Goal: Task Accomplishment & Management: Manage account settings

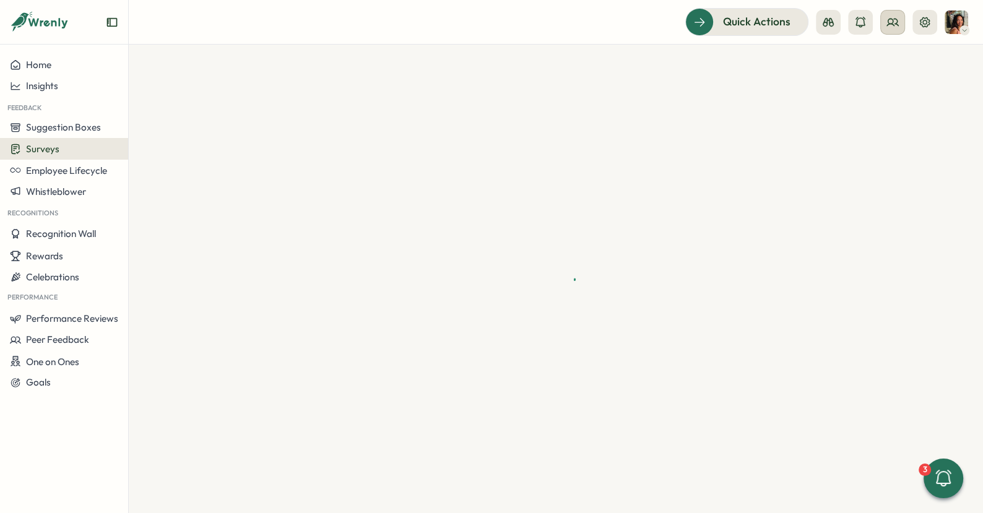
click at [897, 26] on icon at bounding box center [893, 22] width 12 height 12
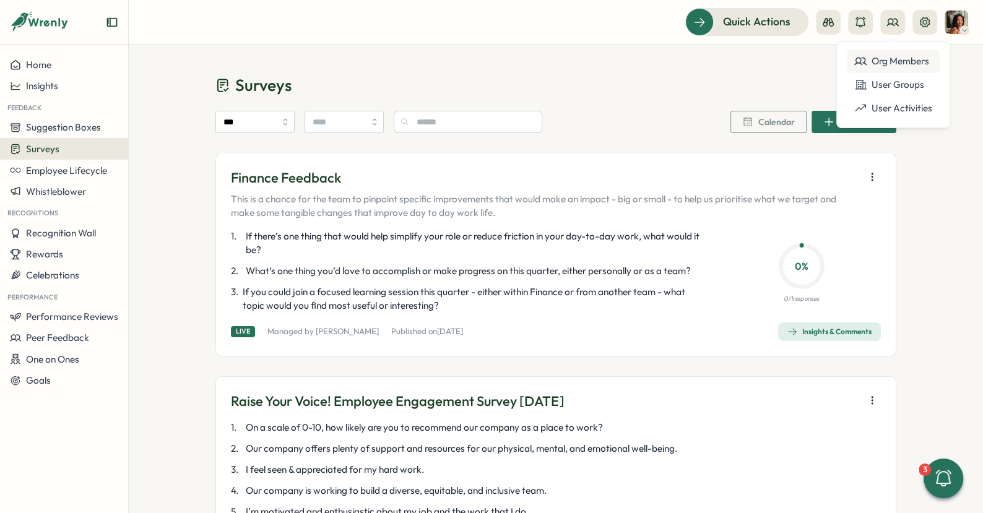
click at [873, 63] on div "Org Members" at bounding box center [893, 61] width 78 height 14
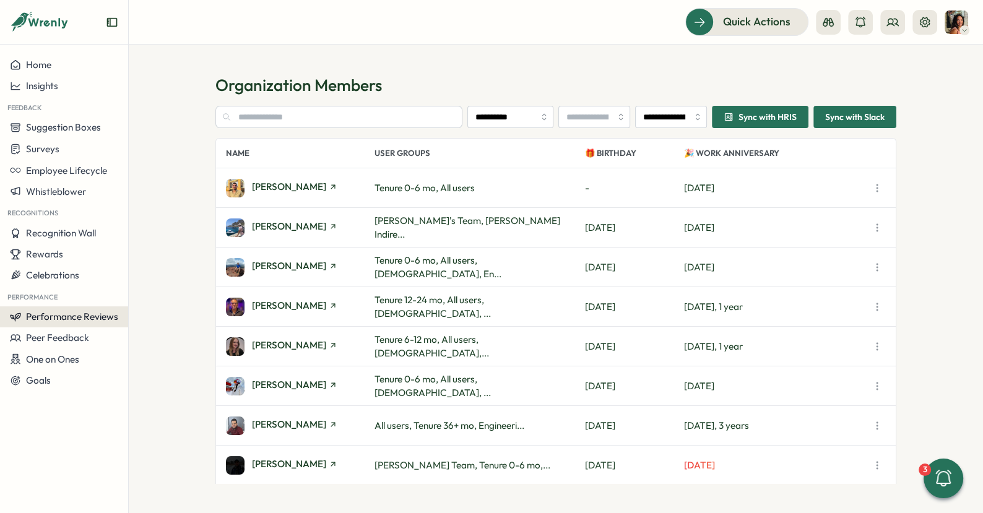
click at [78, 315] on span "Performance Reviews" at bounding box center [72, 317] width 92 height 12
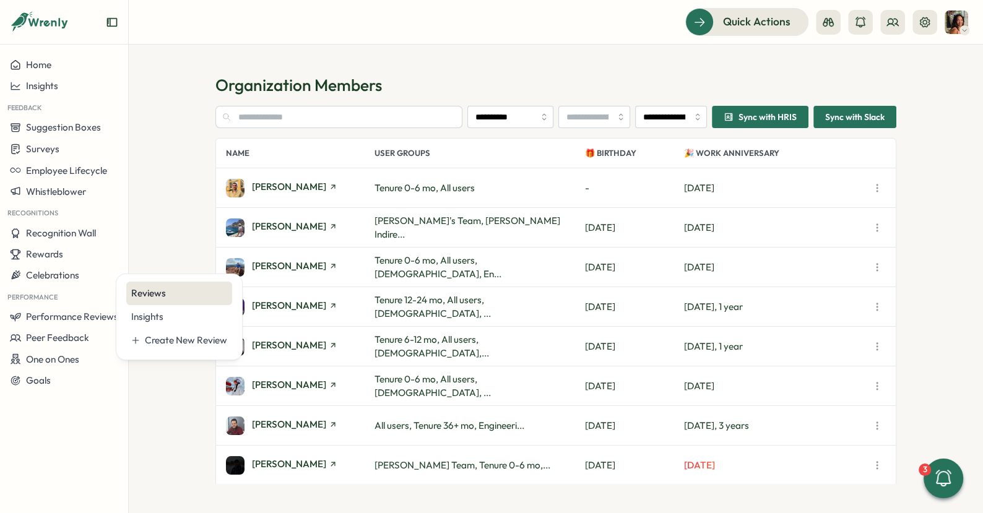
click at [202, 298] on div "Reviews" at bounding box center [179, 294] width 96 height 14
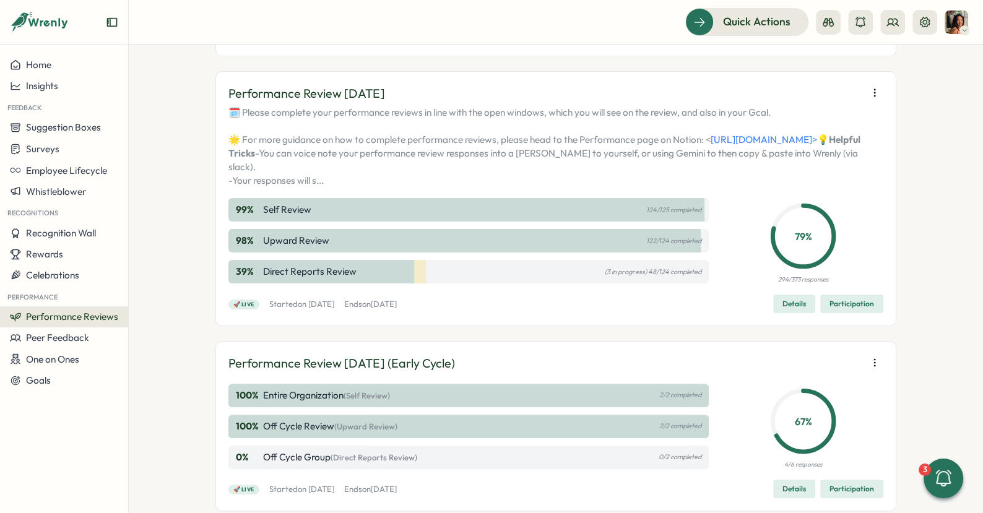
scroll to position [254, 0]
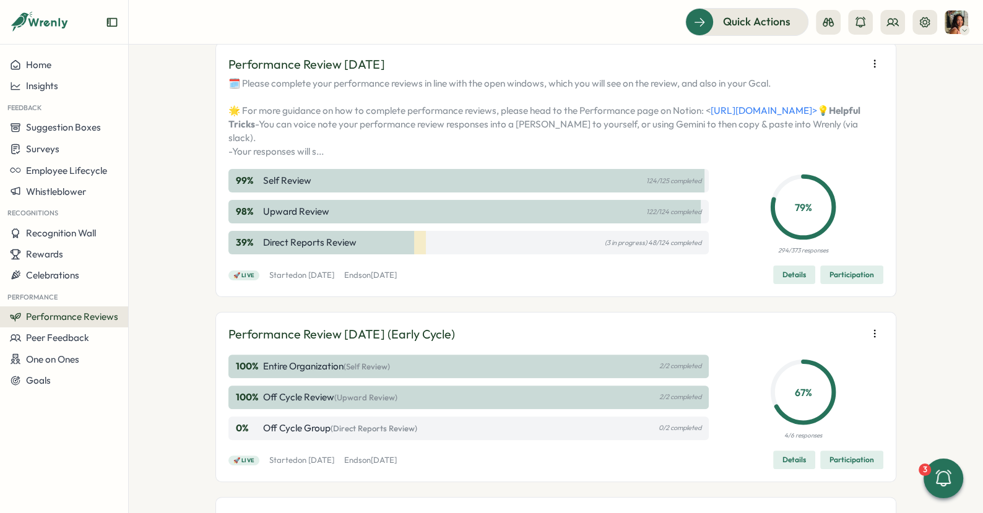
click at [843, 284] on span "Participation" at bounding box center [852, 274] width 45 height 17
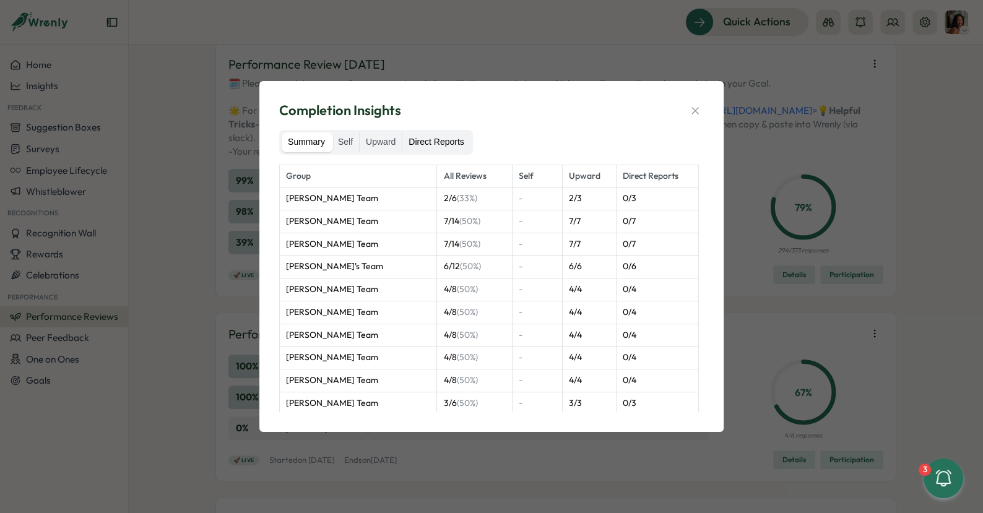
click at [437, 141] on label "Direct Reports" at bounding box center [435, 143] width 67 height 20
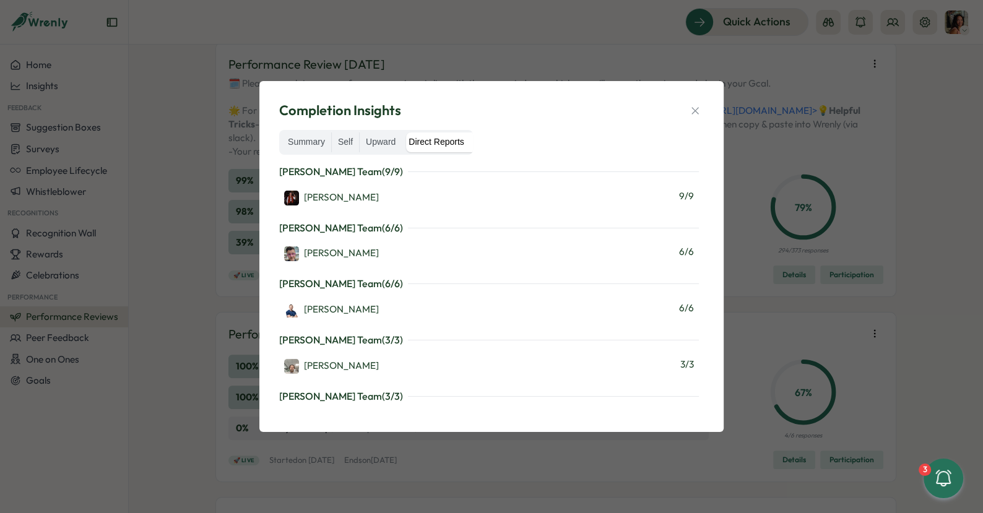
scroll to position [1669, 0]
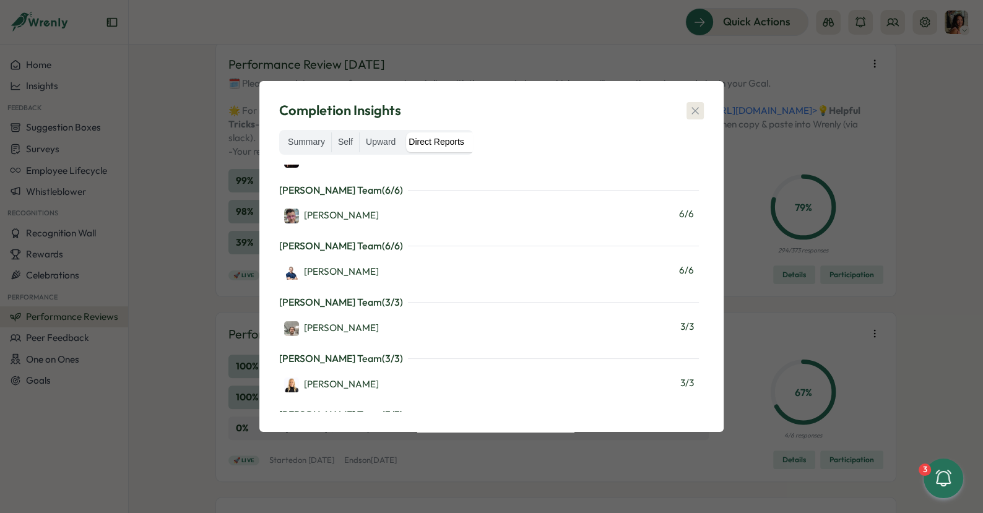
click at [697, 114] on icon "button" at bounding box center [695, 111] width 12 height 12
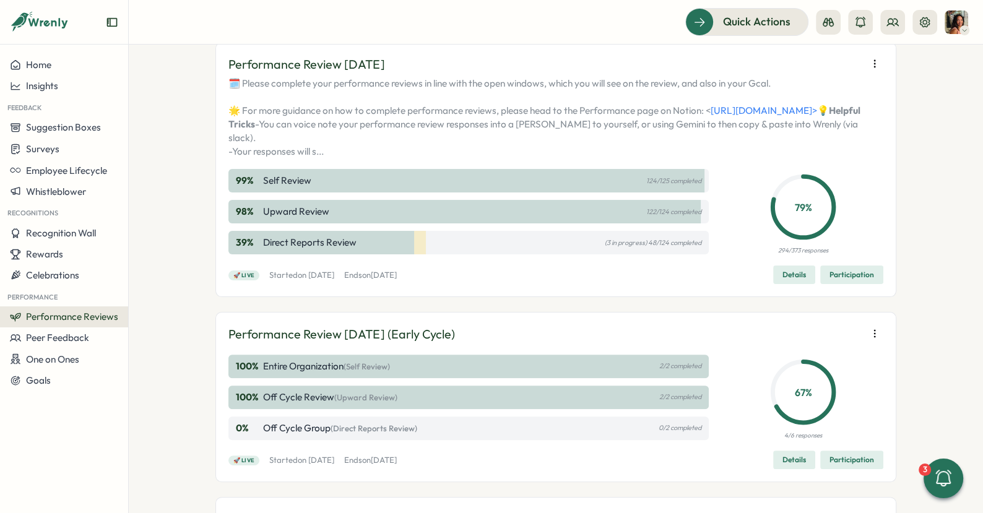
scroll to position [0, 0]
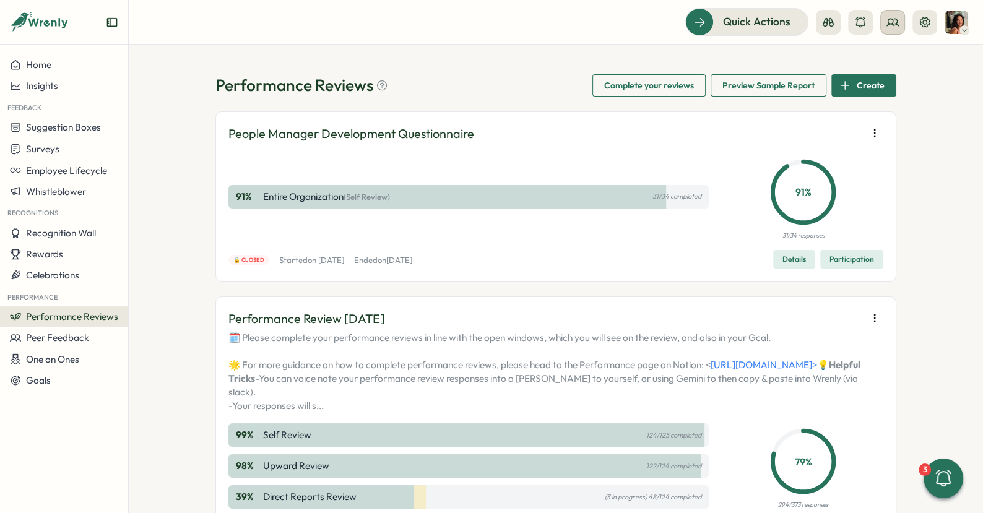
click at [890, 23] on icon at bounding box center [893, 22] width 12 height 12
click at [885, 50] on div "Org Members" at bounding box center [893, 62] width 93 height 24
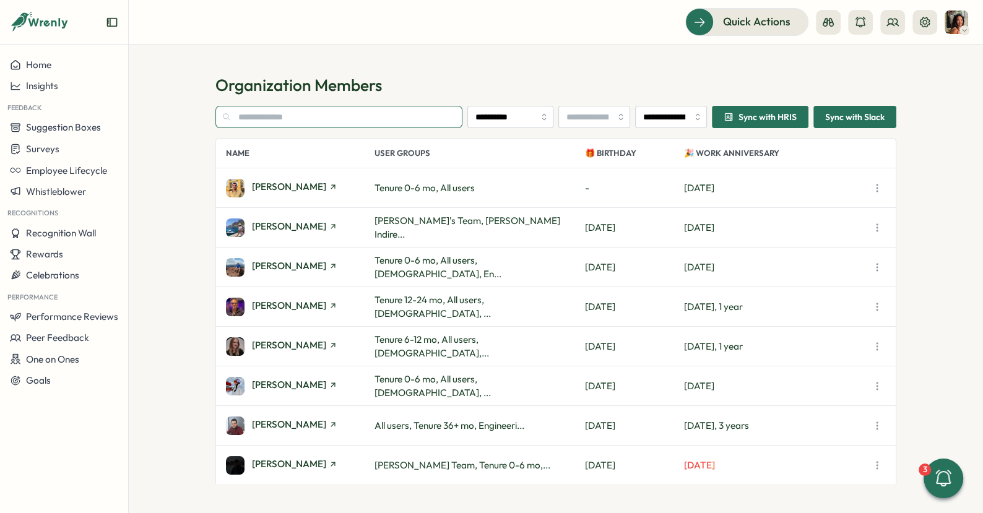
click at [252, 116] on input "text" at bounding box center [338, 117] width 247 height 22
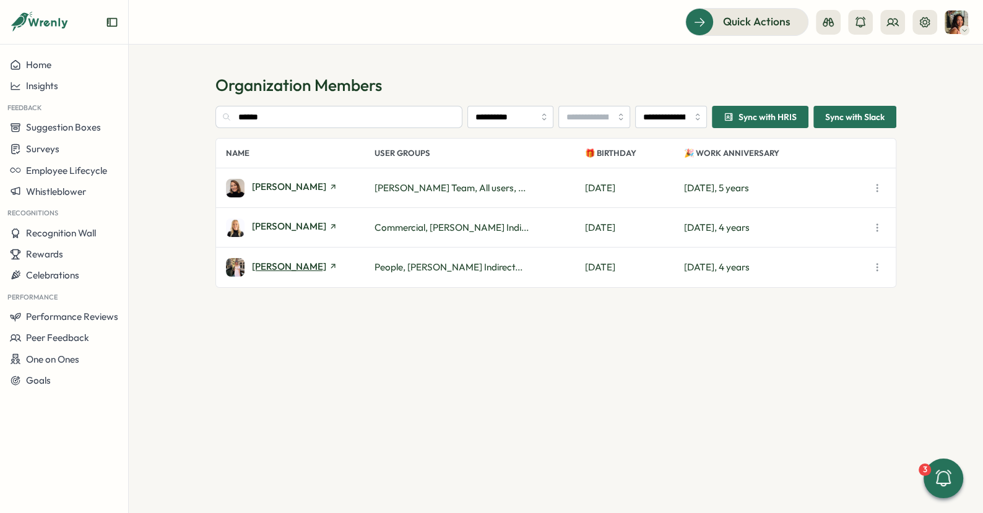
click at [290, 264] on span "Hannah Saunders" at bounding box center [289, 266] width 74 height 9
click at [322, 113] on input "******" at bounding box center [338, 117] width 247 height 22
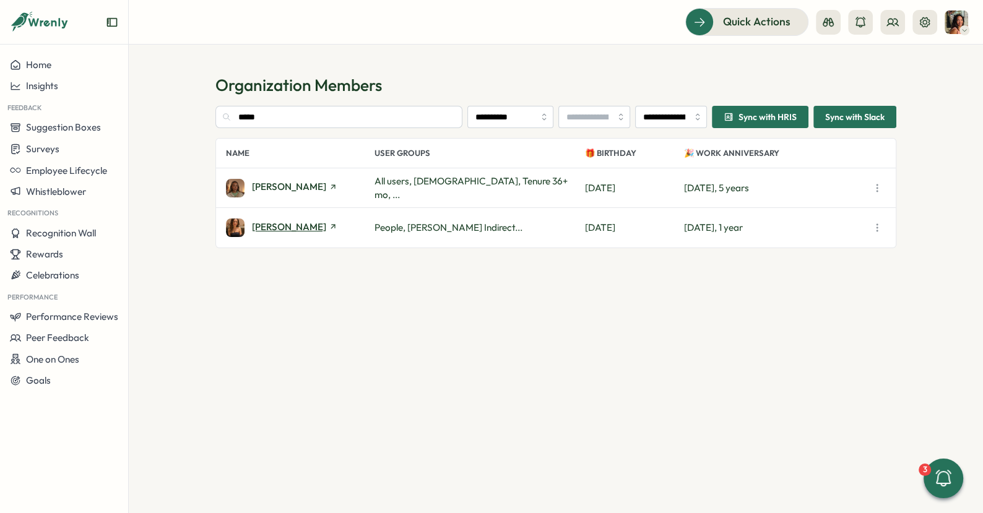
click at [293, 228] on span "Emily Thompson" at bounding box center [289, 226] width 74 height 9
click at [304, 117] on input "*****" at bounding box center [338, 117] width 247 height 22
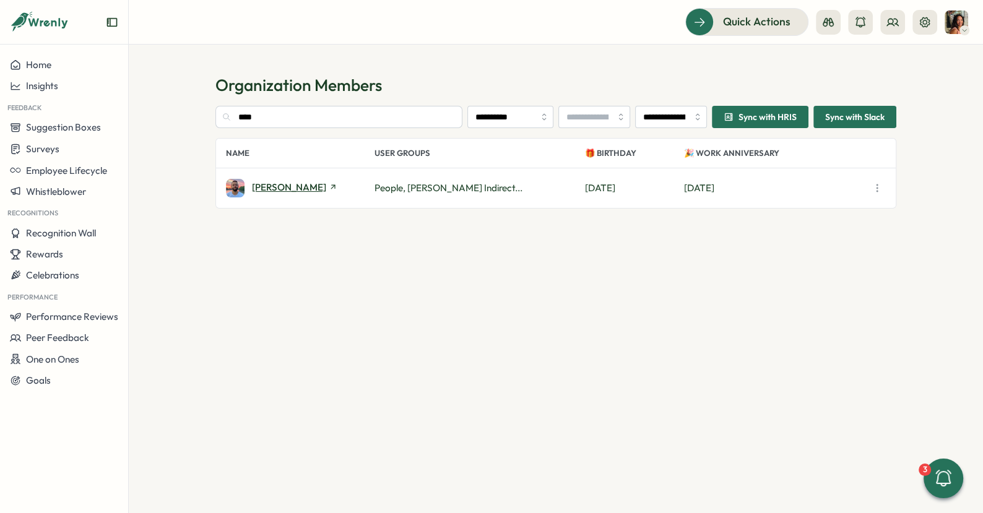
click at [284, 191] on span "Jack Stockton" at bounding box center [289, 187] width 74 height 9
click at [388, 120] on input "****" at bounding box center [338, 117] width 247 height 22
click at [388, 120] on input "*" at bounding box center [338, 117] width 247 height 22
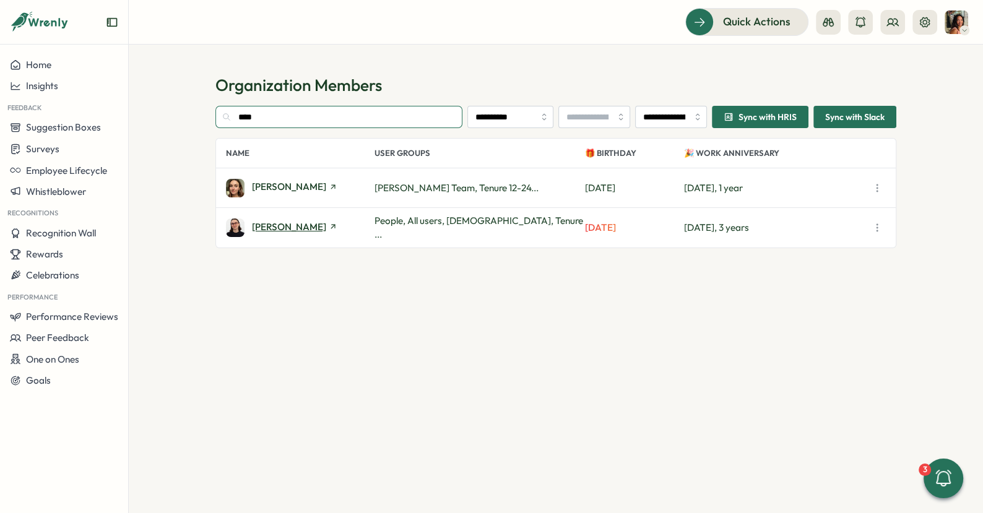
type input "****"
click at [277, 231] on span "Sara Knott" at bounding box center [289, 226] width 74 height 9
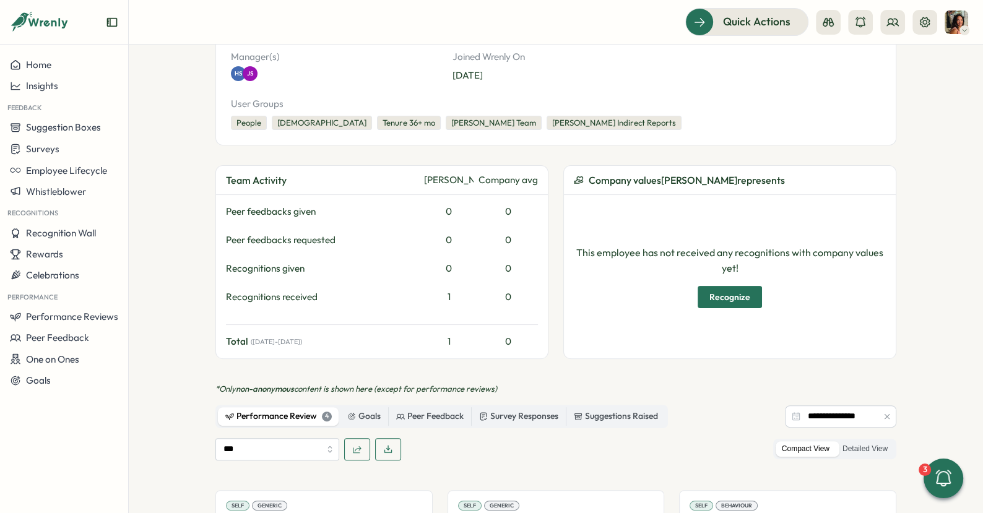
scroll to position [597, 0]
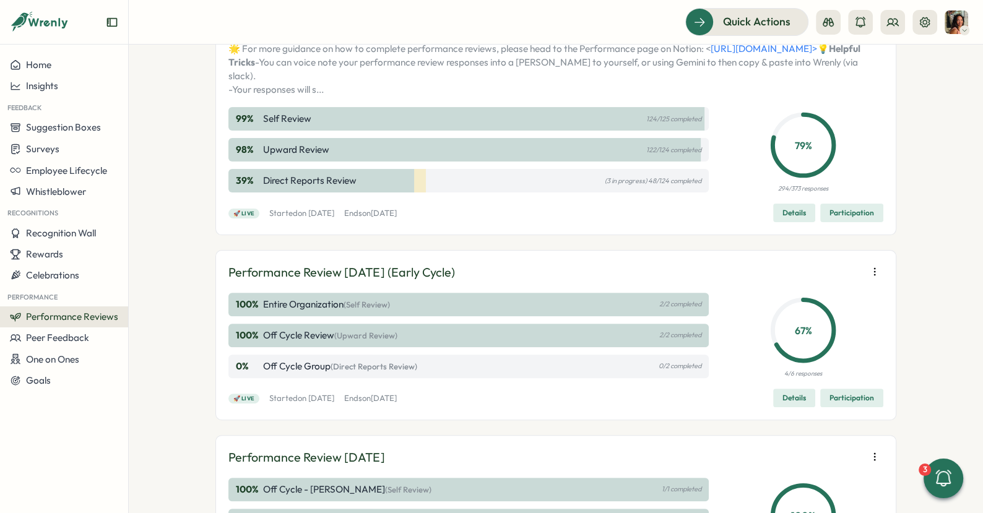
scroll to position [316, 0]
click at [825, 223] on button "Participation" at bounding box center [851, 213] width 63 height 19
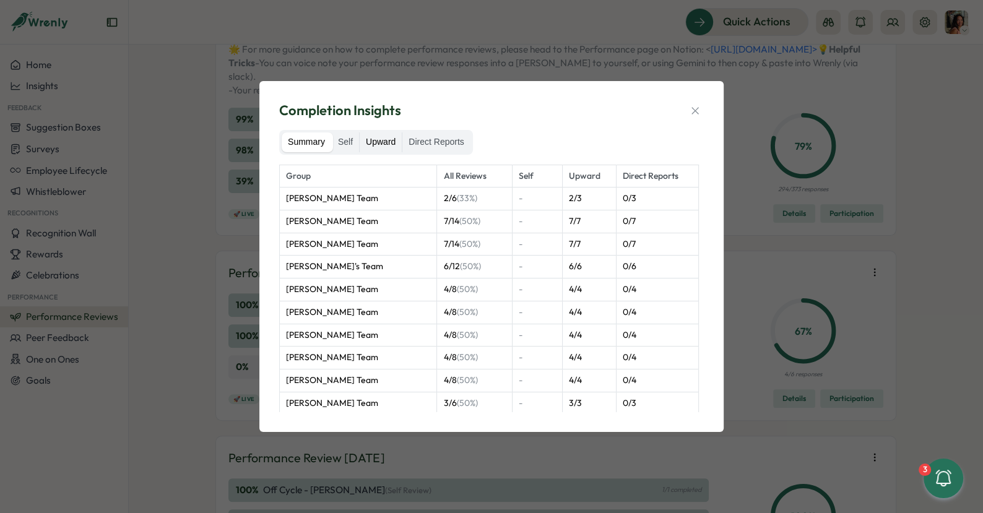
click at [362, 134] on label "Upward" at bounding box center [381, 143] width 42 height 20
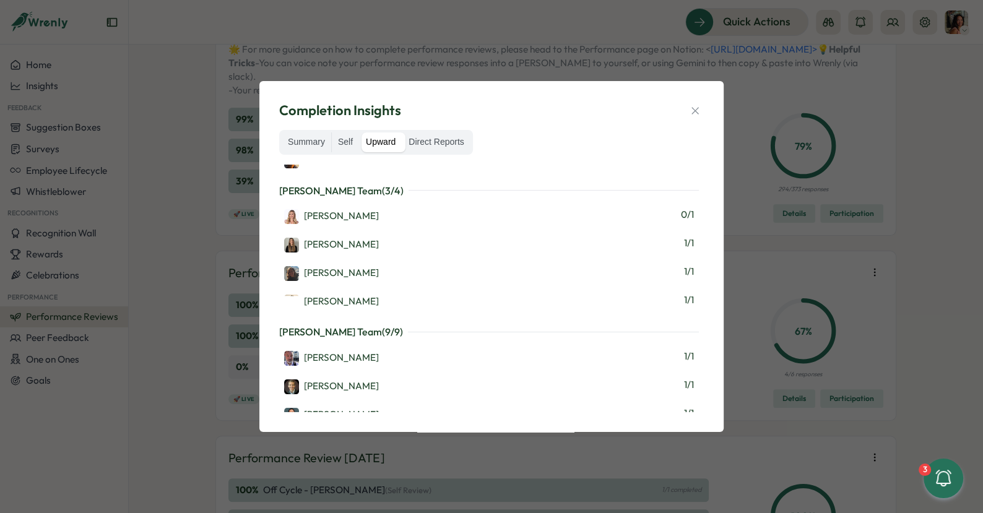
scroll to position [97, 0]
click at [420, 131] on div "Summary Self Upward Direct Reports" at bounding box center [376, 142] width 194 height 25
click at [420, 138] on label "Direct Reports" at bounding box center [435, 143] width 67 height 20
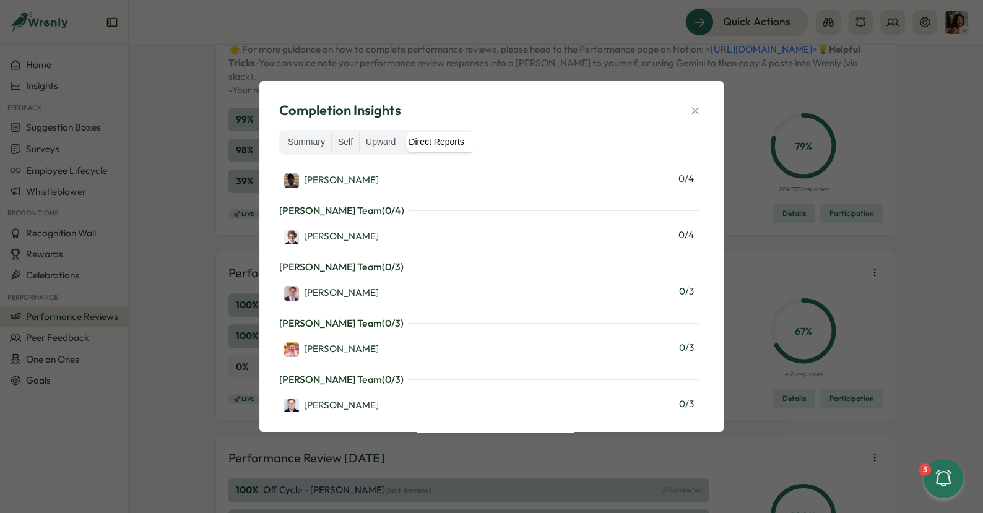
scroll to position [354, 0]
click at [692, 110] on icon "button" at bounding box center [695, 111] width 12 height 12
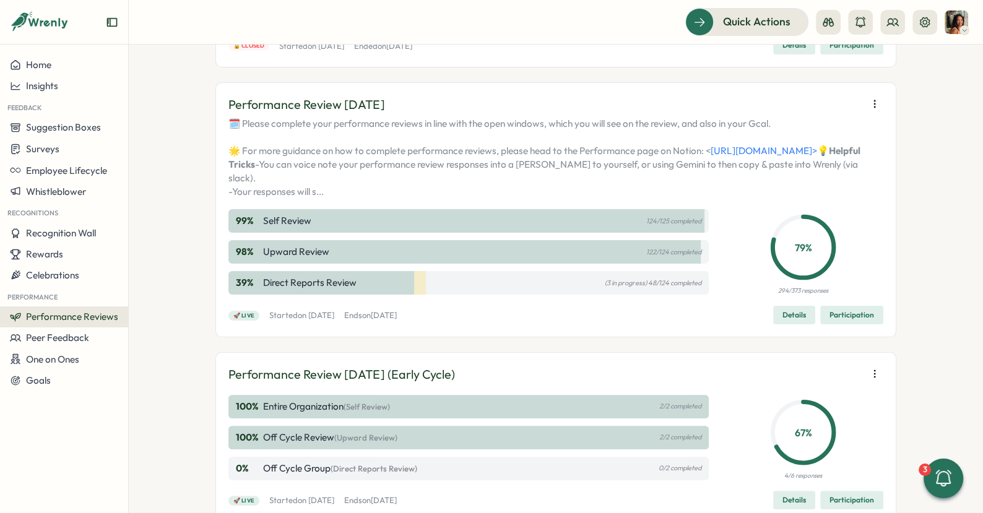
scroll to position [0, 0]
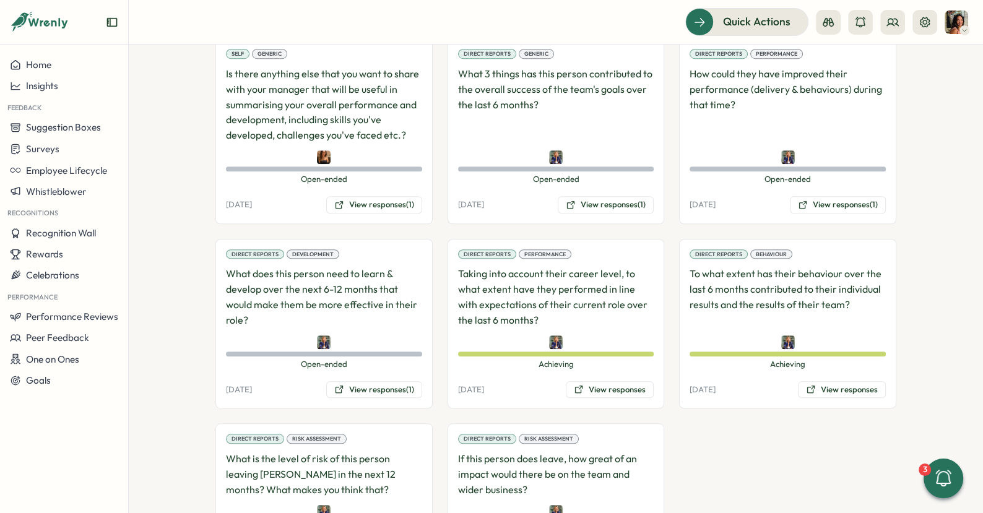
scroll to position [937, 0]
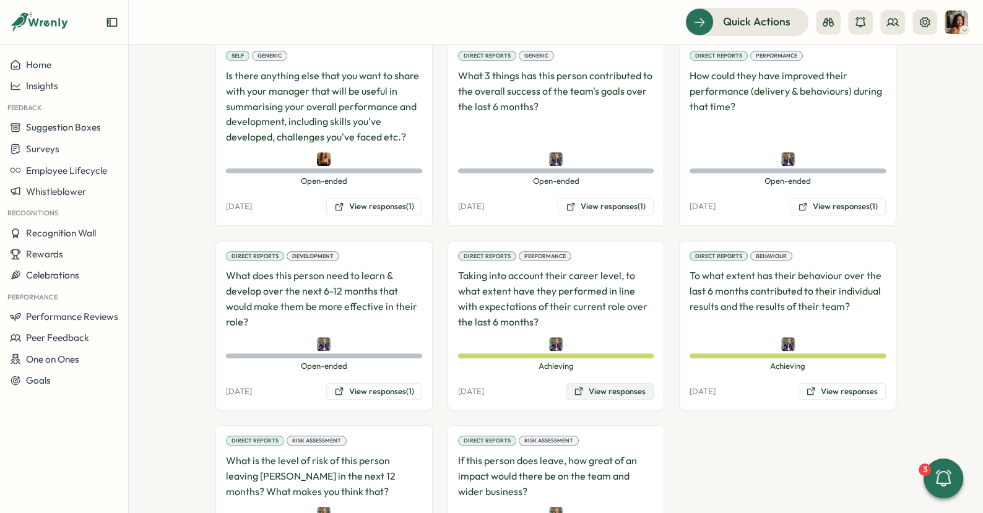
click at [601, 383] on button "View responses" at bounding box center [610, 391] width 88 height 17
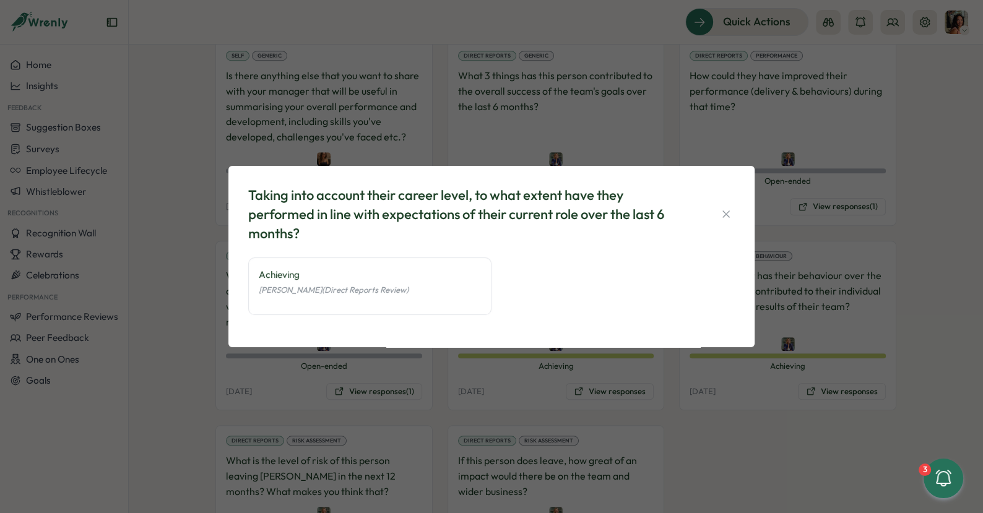
click at [663, 390] on div "Taking into account their career level, to what extent have they performed in l…" at bounding box center [491, 256] width 983 height 513
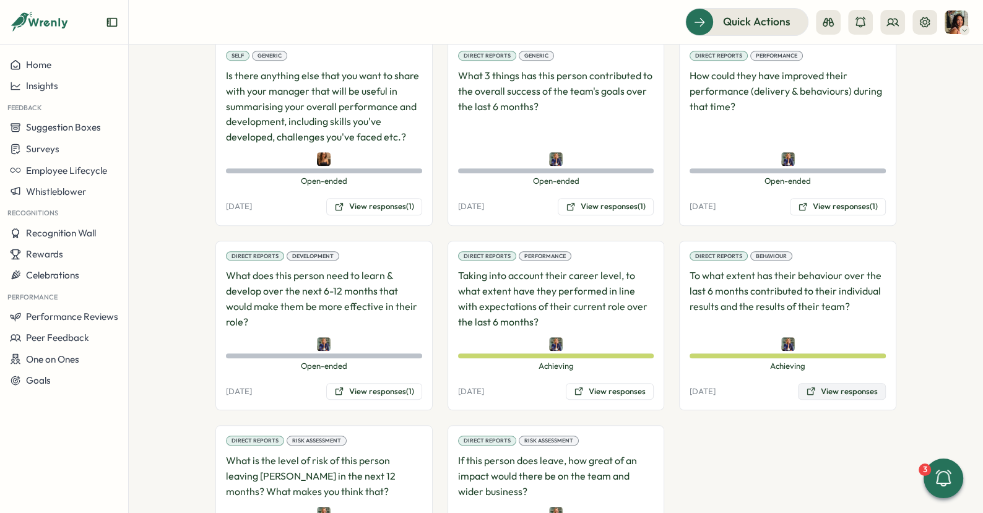
click at [827, 383] on button "View responses" at bounding box center [842, 391] width 88 height 17
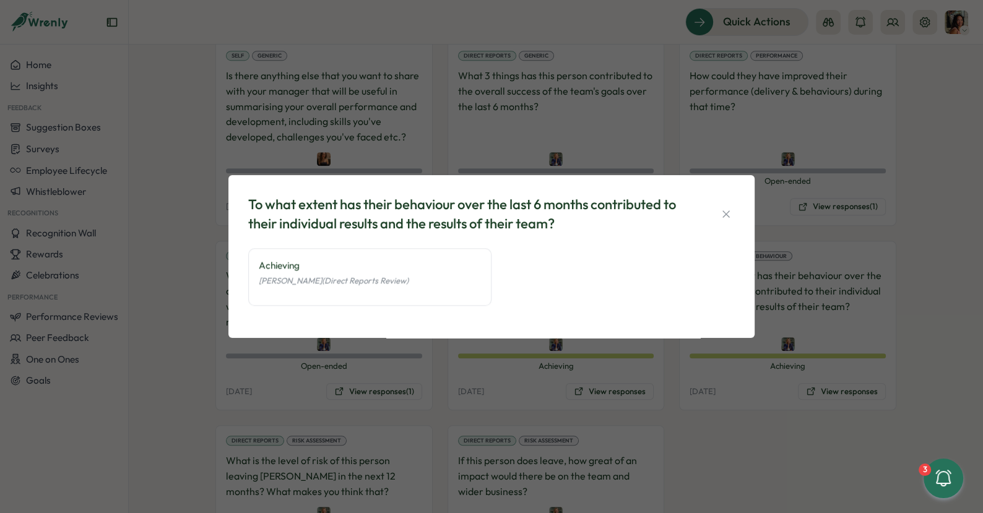
click at [781, 409] on div "To what extent has their behaviour over the last 6 months contributed to their …" at bounding box center [491, 256] width 983 height 513
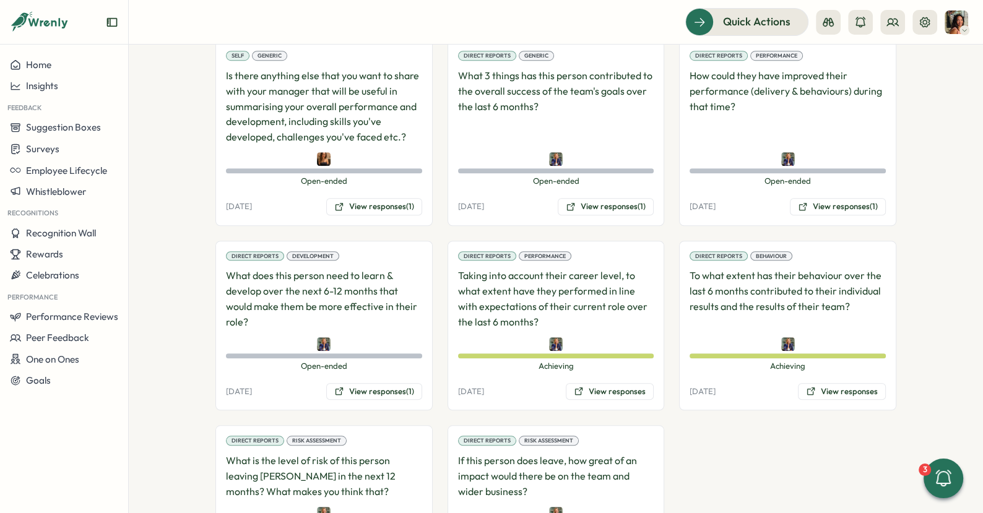
scroll to position [997, 0]
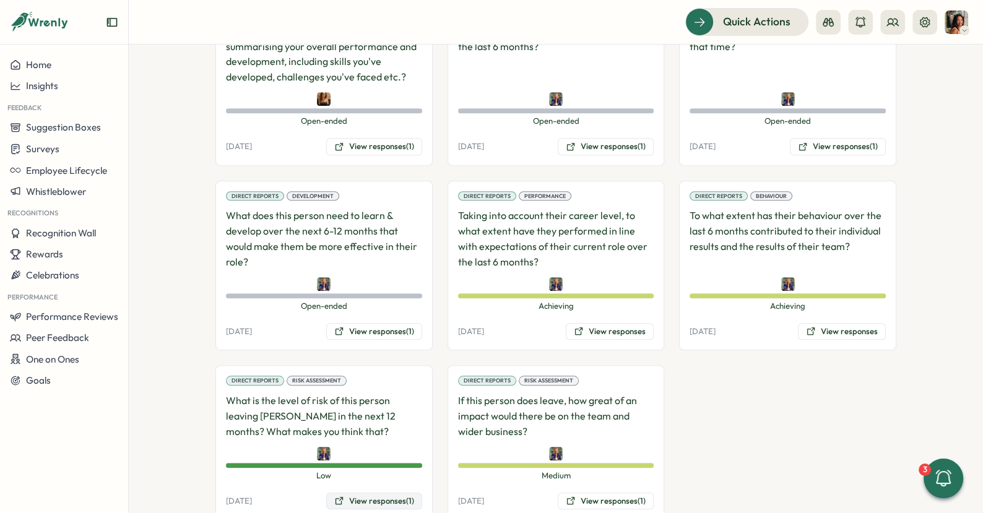
click at [373, 493] on button "View responses (1)" at bounding box center [374, 501] width 96 height 17
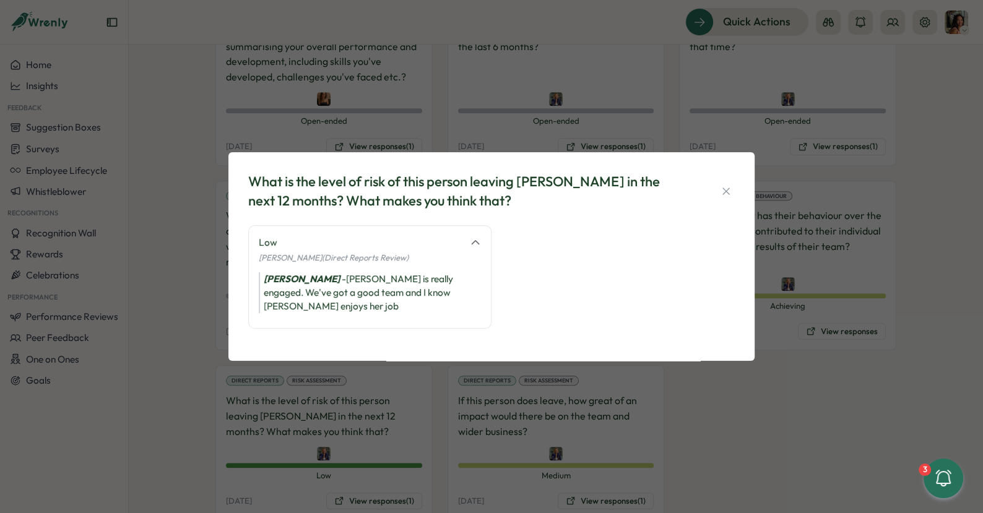
click at [687, 422] on div "What is the level of risk of this person leaving Tillo in the next 12 months? W…" at bounding box center [491, 256] width 983 height 513
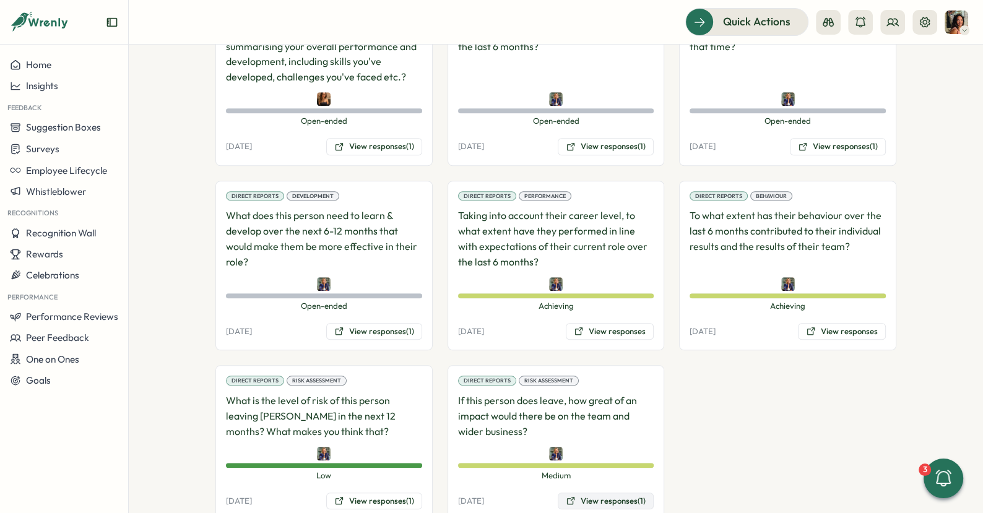
click at [575, 493] on button "View responses (1)" at bounding box center [606, 501] width 96 height 17
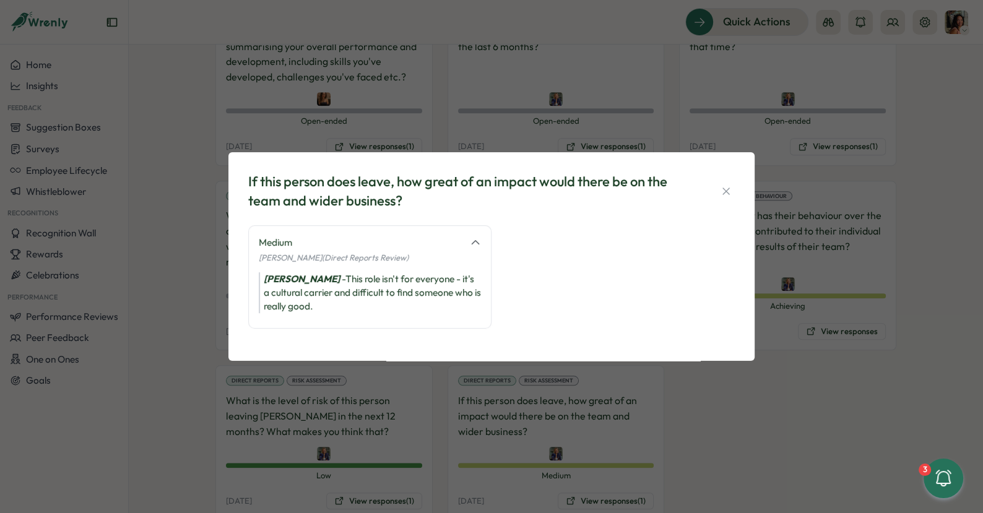
click at [450, 422] on div "If this person does leave, how great of an impact would there be on the team an…" at bounding box center [491, 256] width 983 height 513
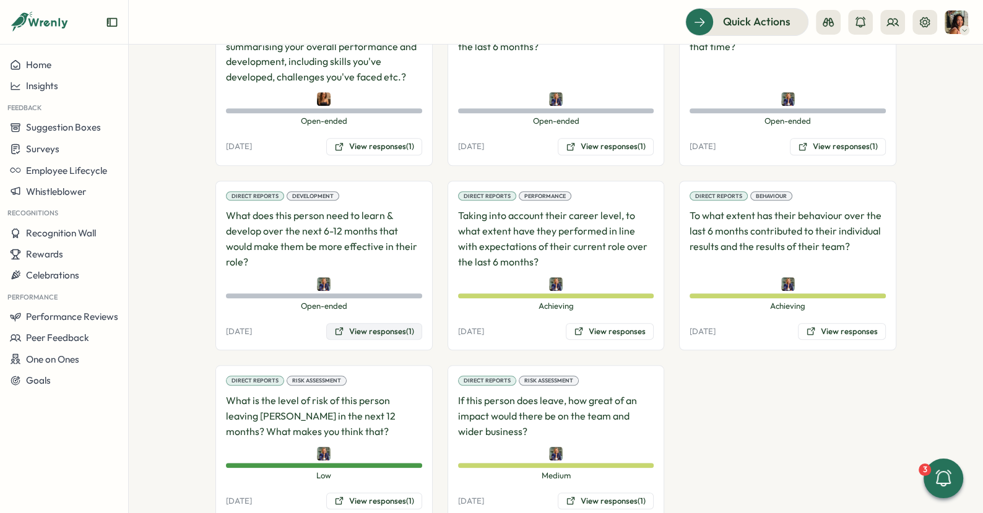
click at [399, 323] on button "View responses (1)" at bounding box center [374, 331] width 96 height 17
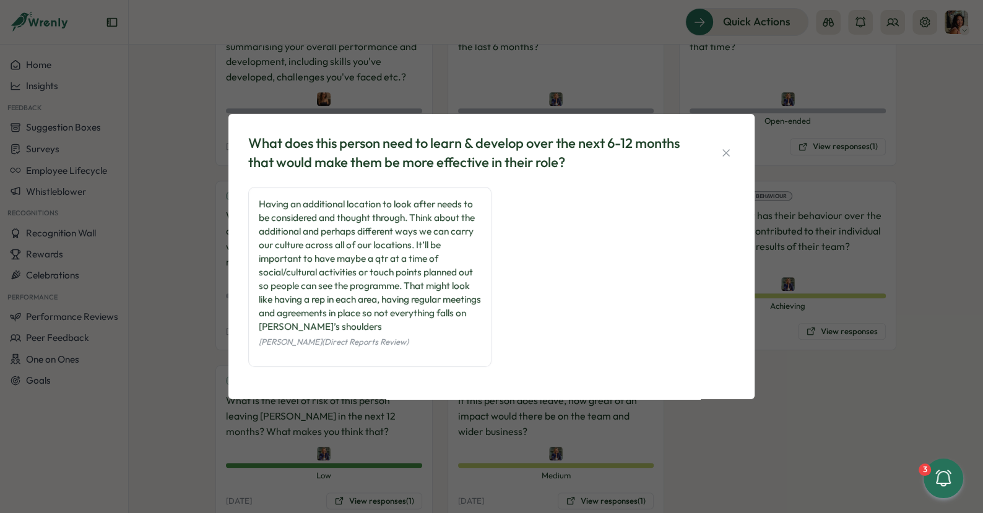
click at [814, 299] on div "What does this person need to learn & develop over the next 6-12 months that wo…" at bounding box center [491, 256] width 983 height 513
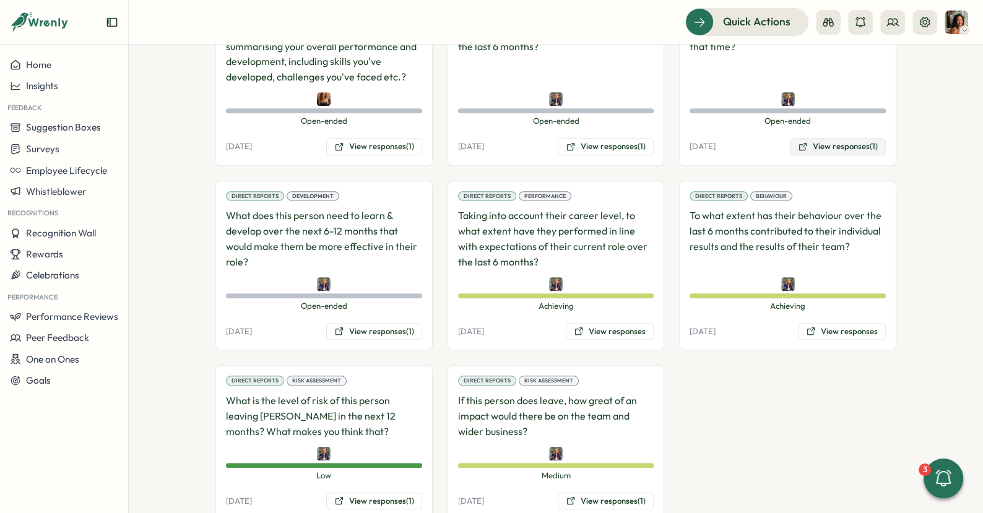
click at [810, 138] on button "View responses (1)" at bounding box center [838, 146] width 96 height 17
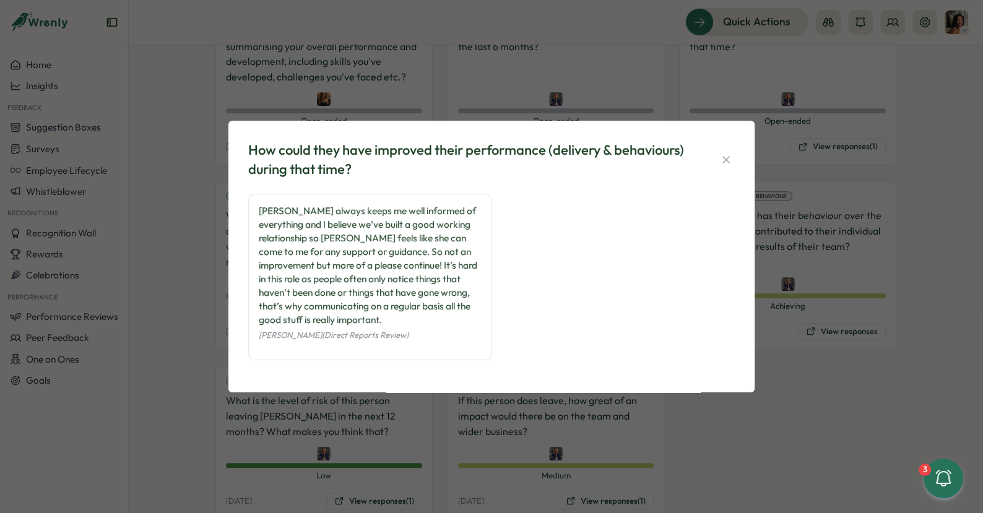
click at [519, 426] on div "How could they have improved their performance (delivery & behaviours) during t…" at bounding box center [491, 256] width 983 height 513
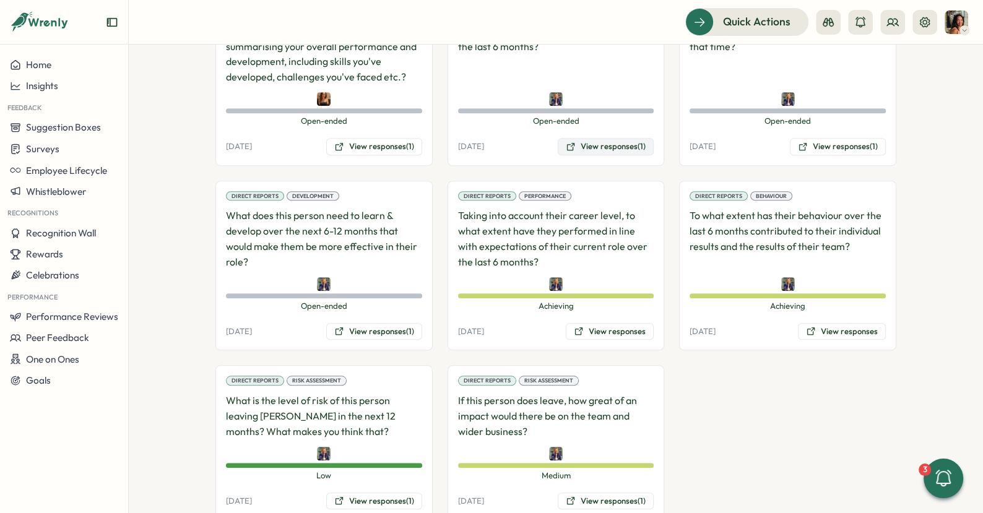
click at [592, 138] on button "View responses (1)" at bounding box center [606, 146] width 96 height 17
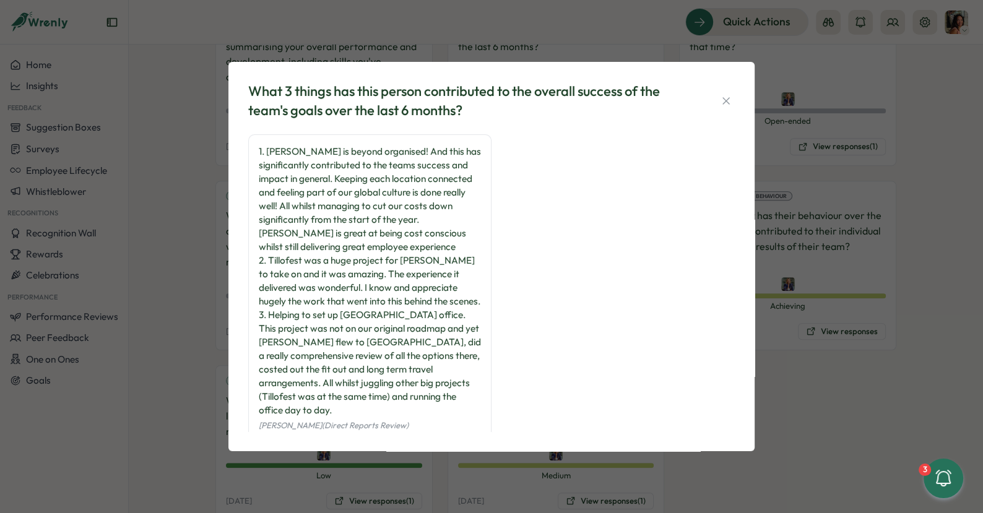
click at [803, 205] on div "What 3 things has this person contributed to the overall success of the team's …" at bounding box center [491, 256] width 983 height 513
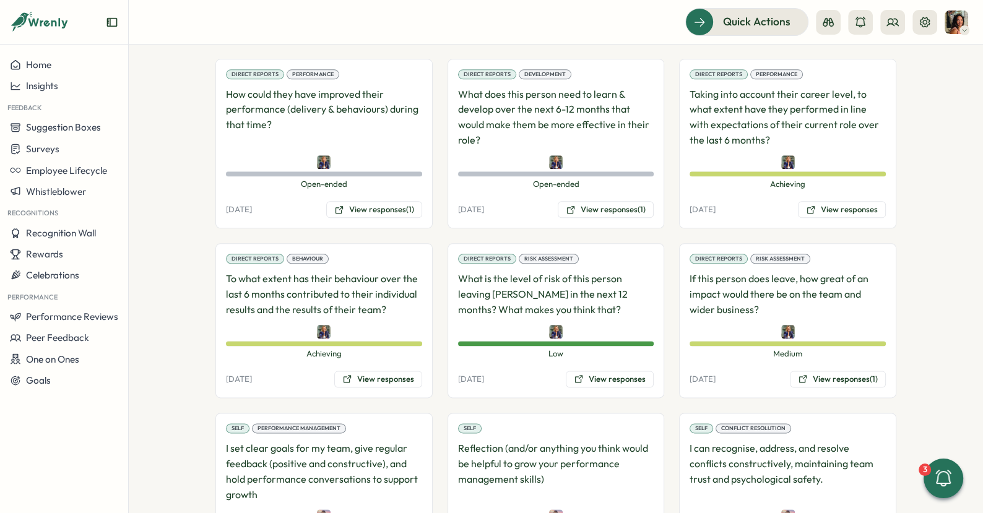
scroll to position [1373, 0]
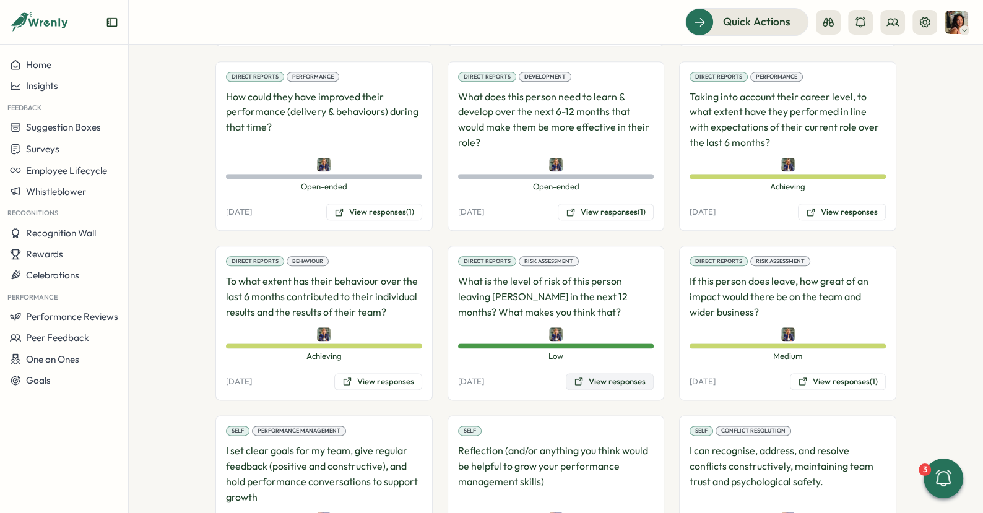
click at [588, 373] on button "View responses" at bounding box center [610, 381] width 88 height 17
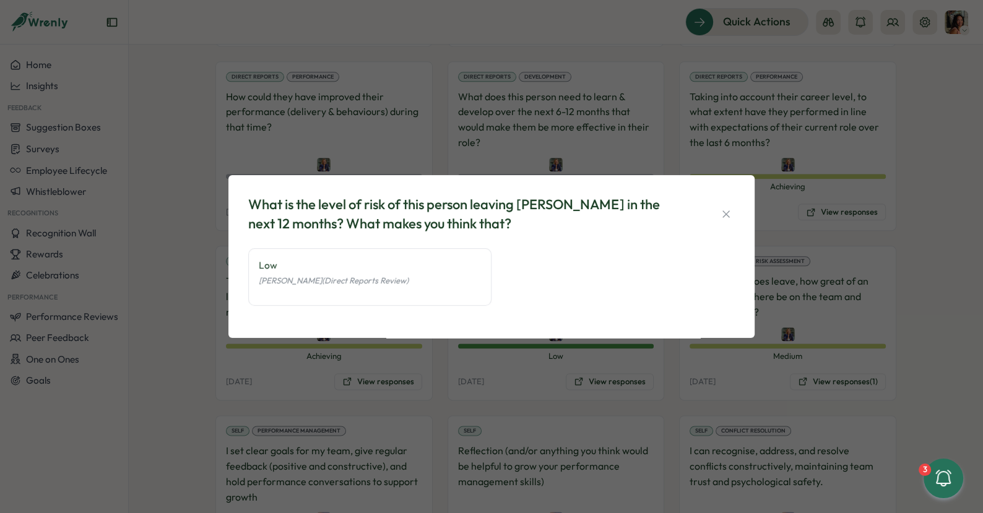
click at [609, 370] on div "What is the level of risk of this person leaving Tillo in the next 12 months? W…" at bounding box center [491, 256] width 983 height 513
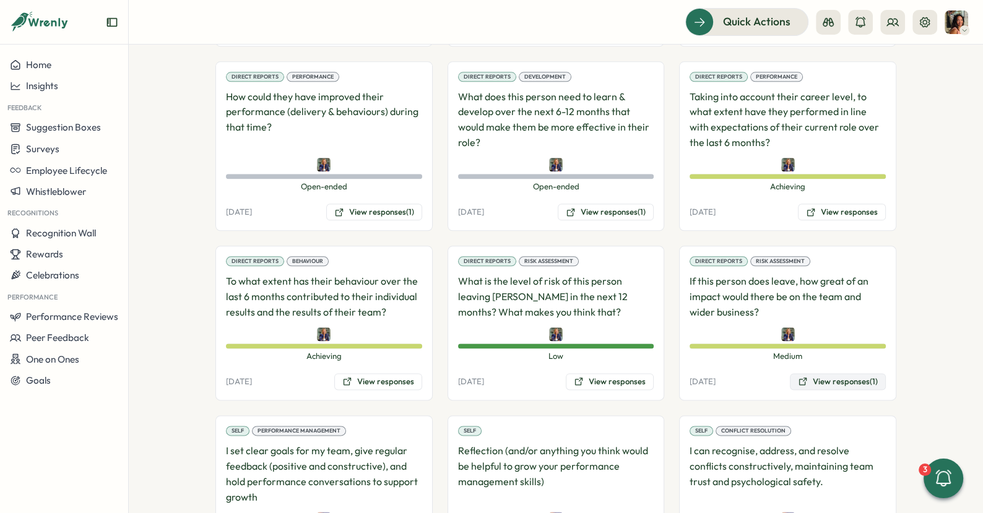
click at [812, 373] on button "View responses (1)" at bounding box center [838, 381] width 96 height 17
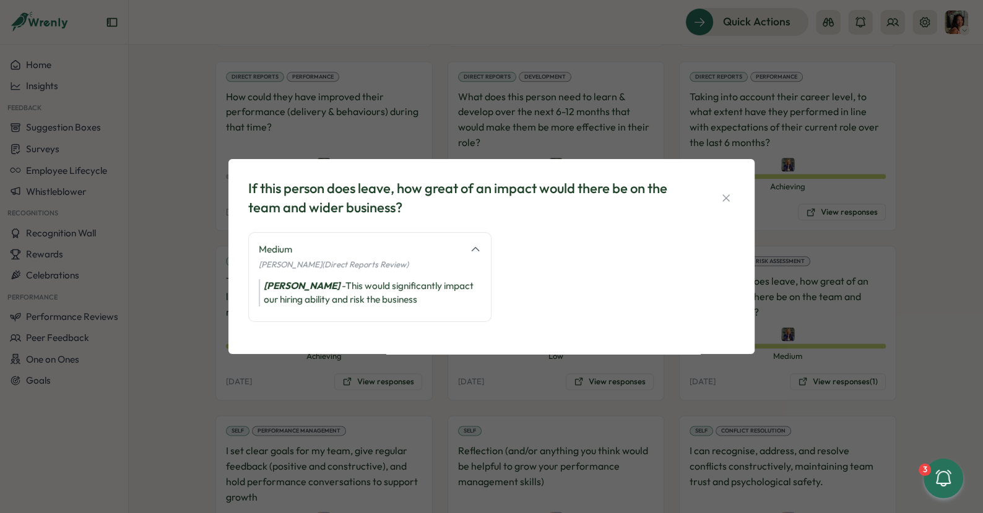
click at [402, 445] on div "If this person does leave, how great of an impact would there be on the team an…" at bounding box center [491, 256] width 983 height 513
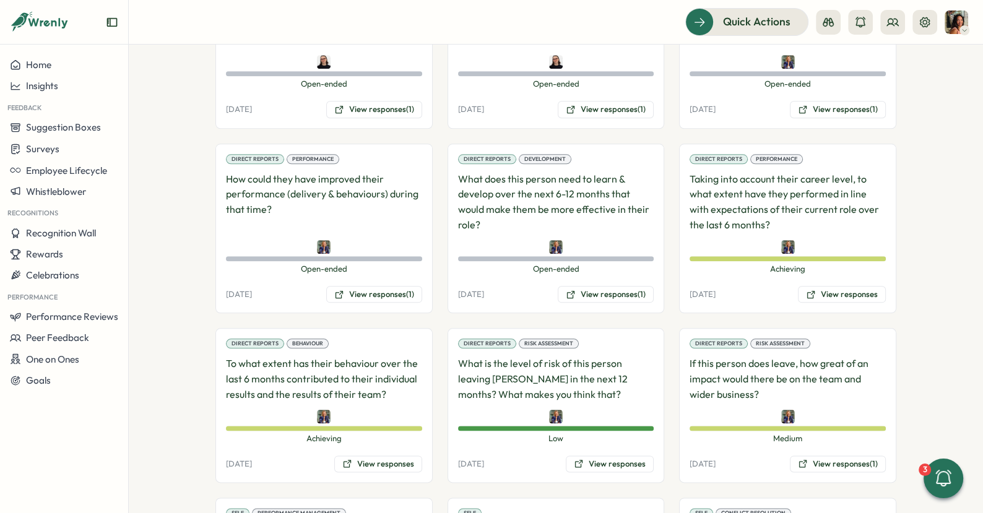
scroll to position [1282, 0]
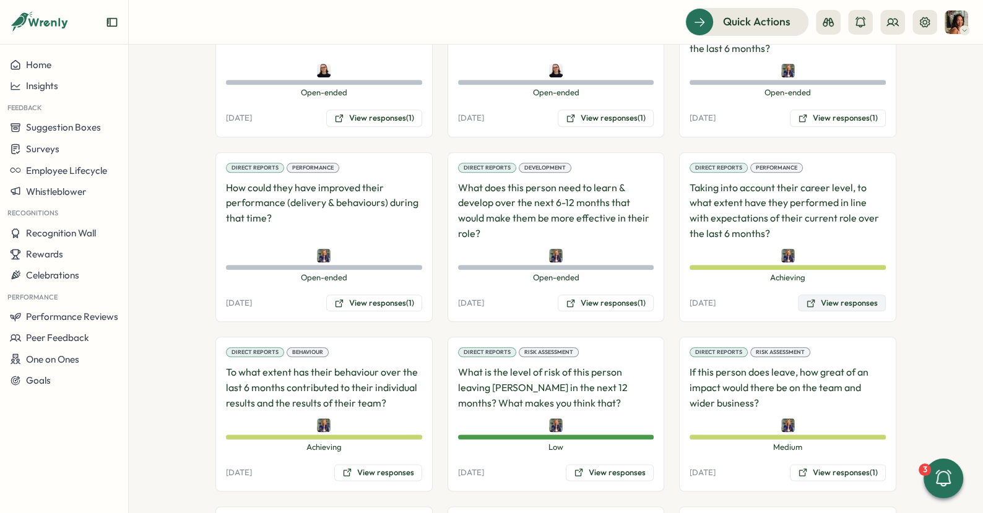
click at [832, 295] on button "View responses" at bounding box center [842, 303] width 88 height 17
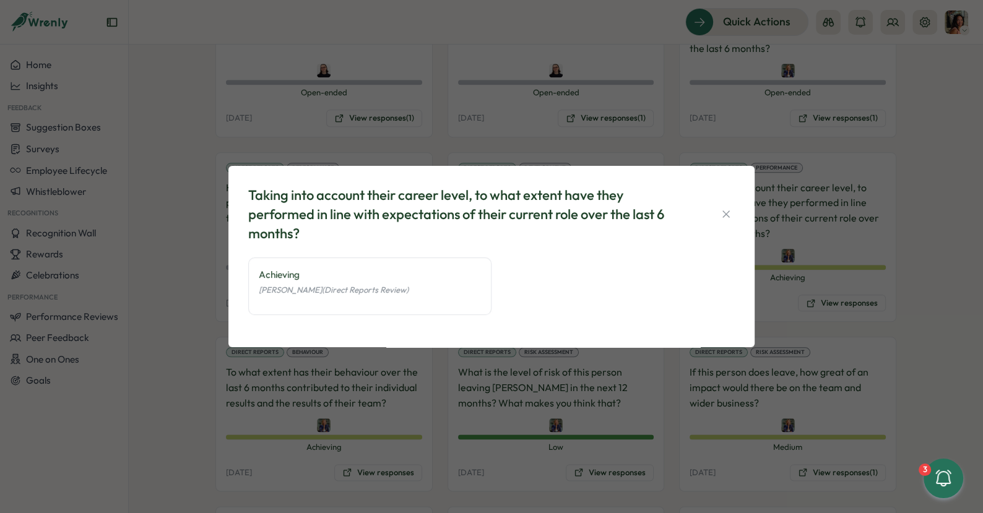
click at [430, 391] on div "Taking into account their career level, to what extent have they performed in l…" at bounding box center [491, 256] width 983 height 513
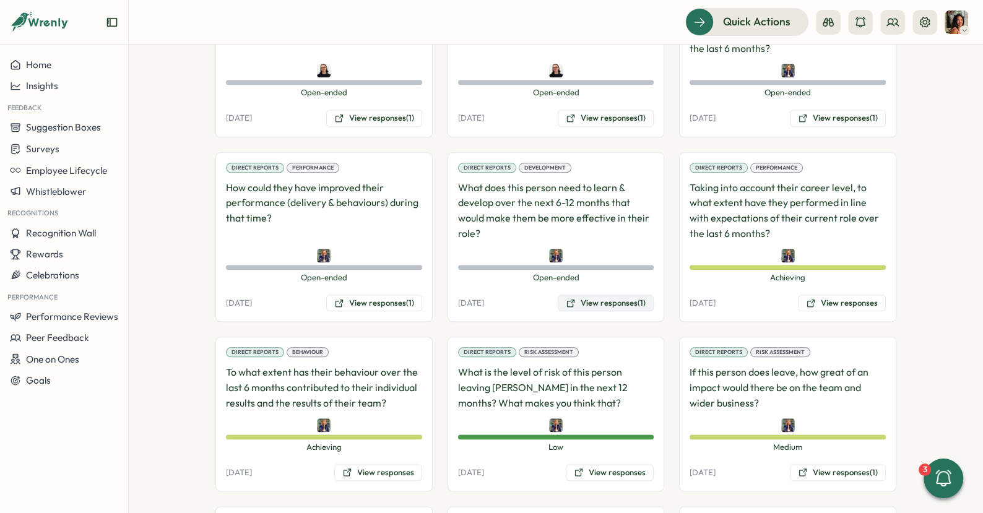
click at [603, 295] on button "View responses (1)" at bounding box center [606, 303] width 96 height 17
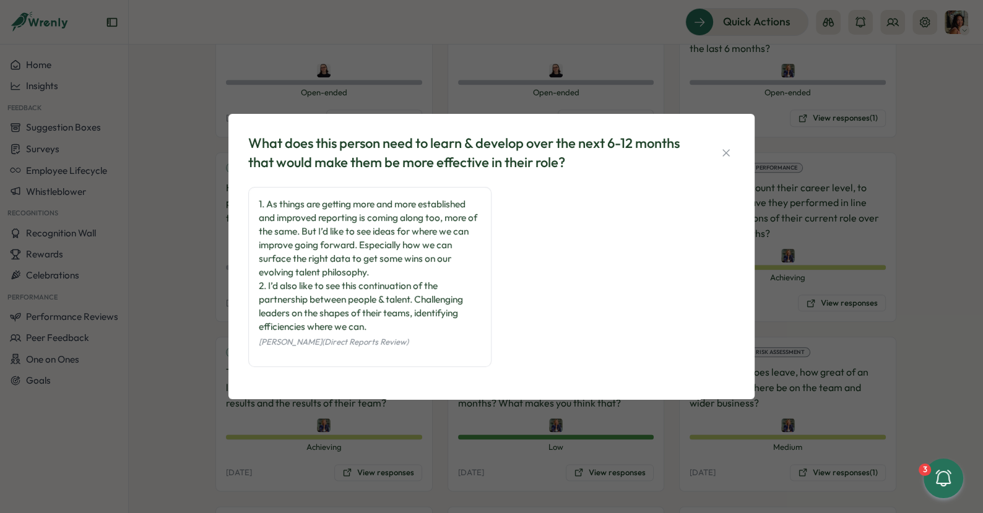
click at [393, 466] on div "What does this person need to learn & develop over the next 6-12 months that wo…" at bounding box center [491, 256] width 983 height 513
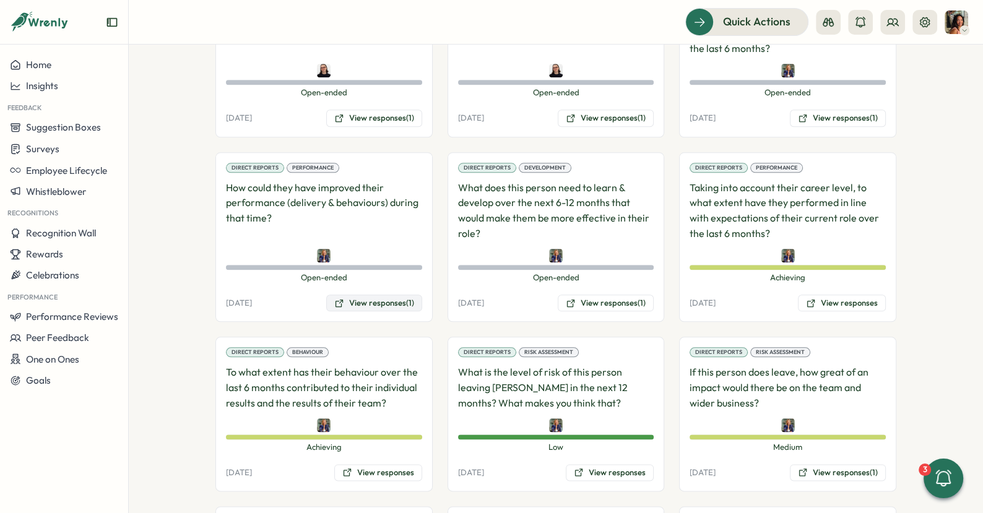
click at [381, 295] on button "View responses (1)" at bounding box center [374, 303] width 96 height 17
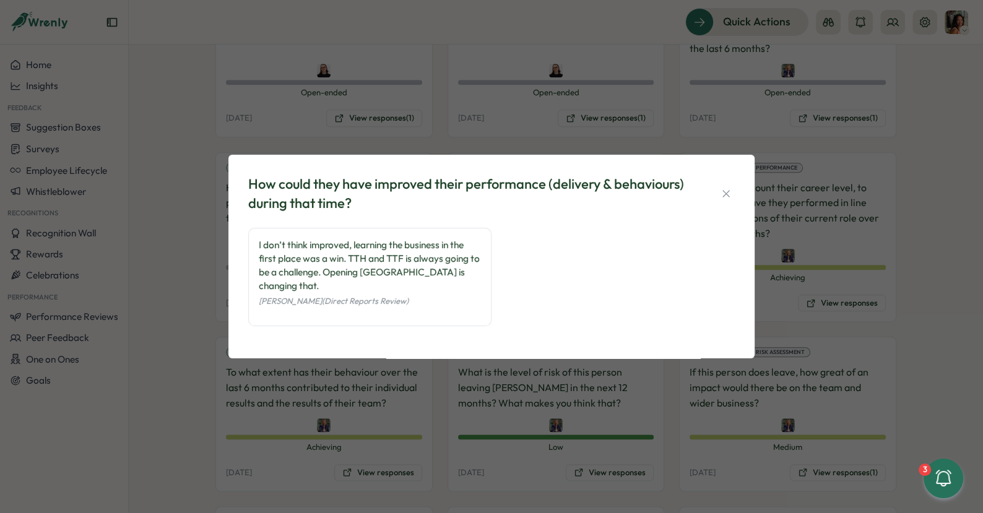
click at [431, 391] on div "How could they have improved their performance (delivery & behaviours) during t…" at bounding box center [491, 256] width 983 height 513
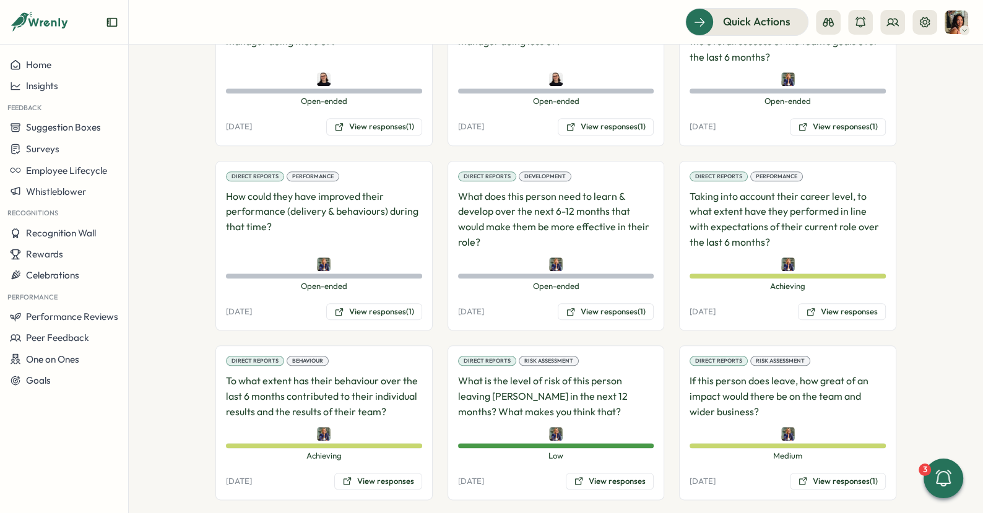
scroll to position [1235, 0]
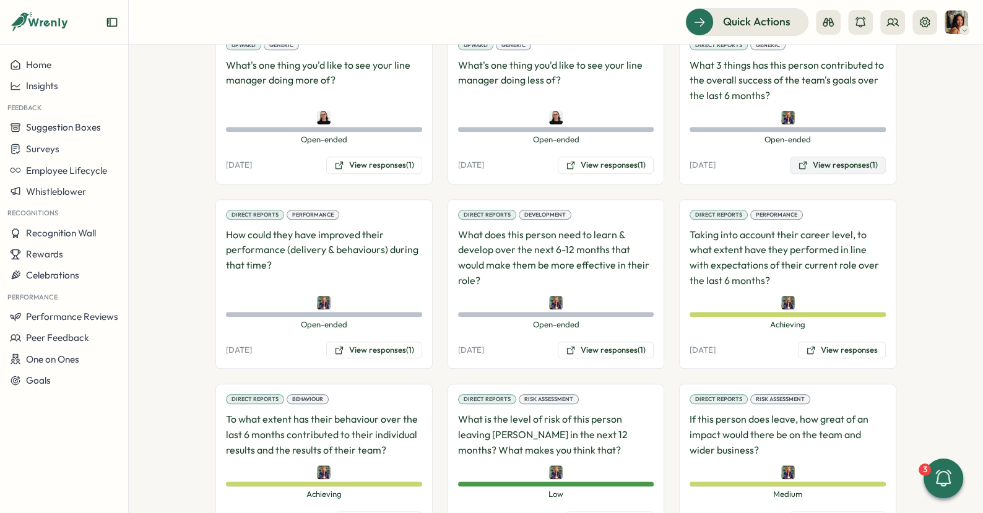
click at [815, 157] on button "View responses (1)" at bounding box center [838, 165] width 96 height 17
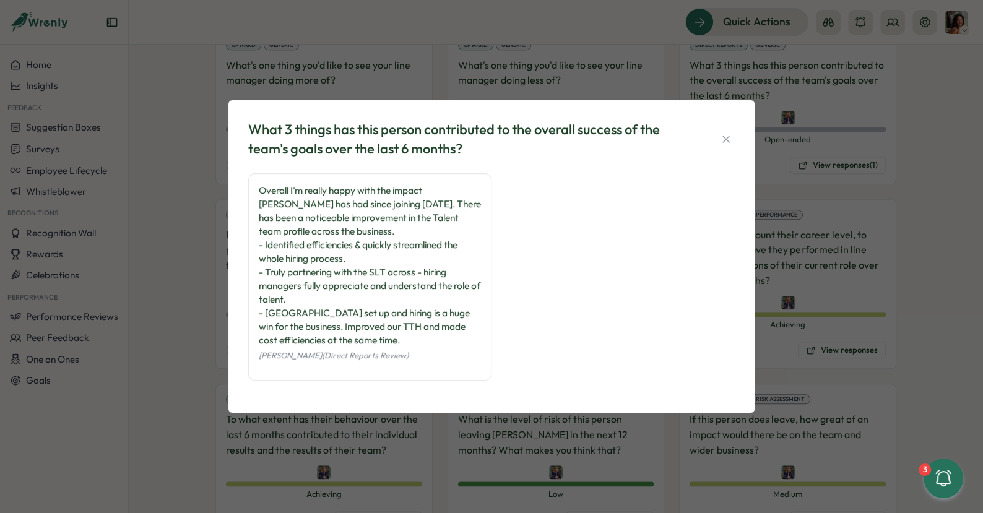
click at [841, 150] on div "What 3 things has this person contributed to the overall success of the team's …" at bounding box center [491, 256] width 983 height 513
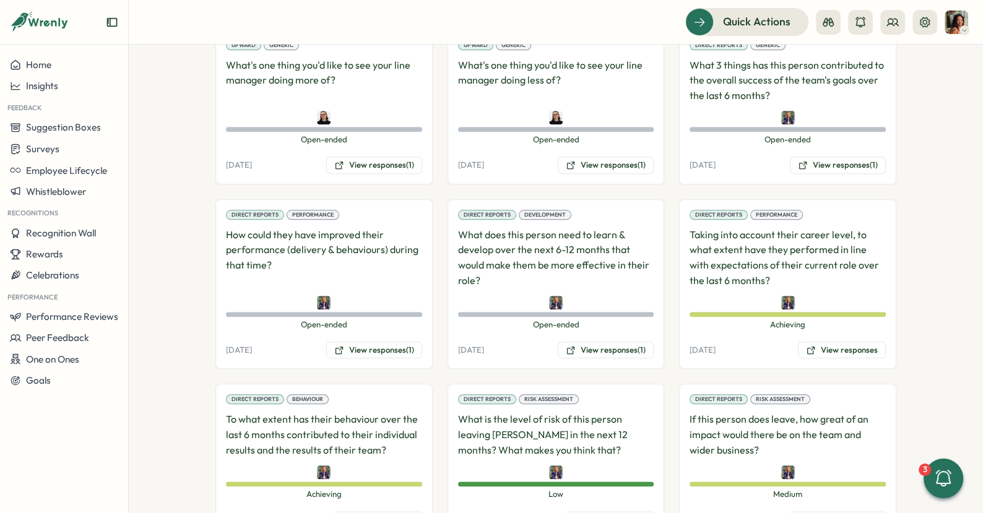
click at [384, 331] on div "Direct Reports Performance How could they have improved their performance (deli…" at bounding box center [323, 284] width 217 height 170
click at [383, 342] on button "View responses (1)" at bounding box center [374, 350] width 96 height 17
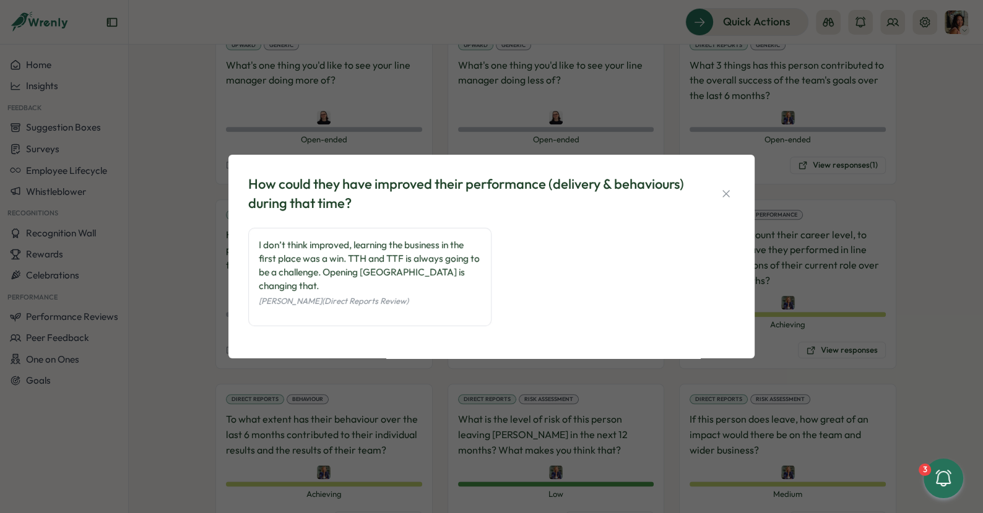
click at [380, 381] on div "How could they have improved their performance (delivery & behaviours) during t…" at bounding box center [491, 256] width 983 height 513
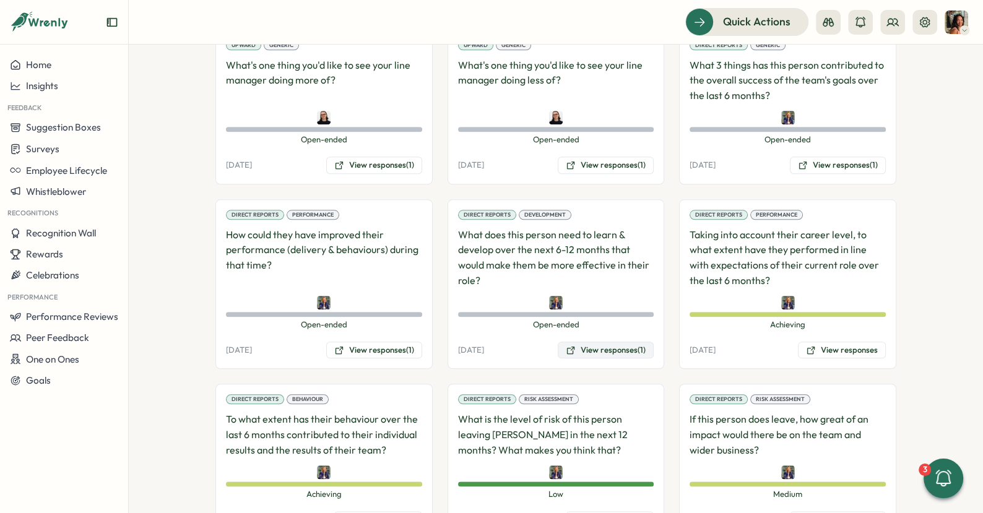
click at [619, 342] on button "View responses (1)" at bounding box center [606, 350] width 96 height 17
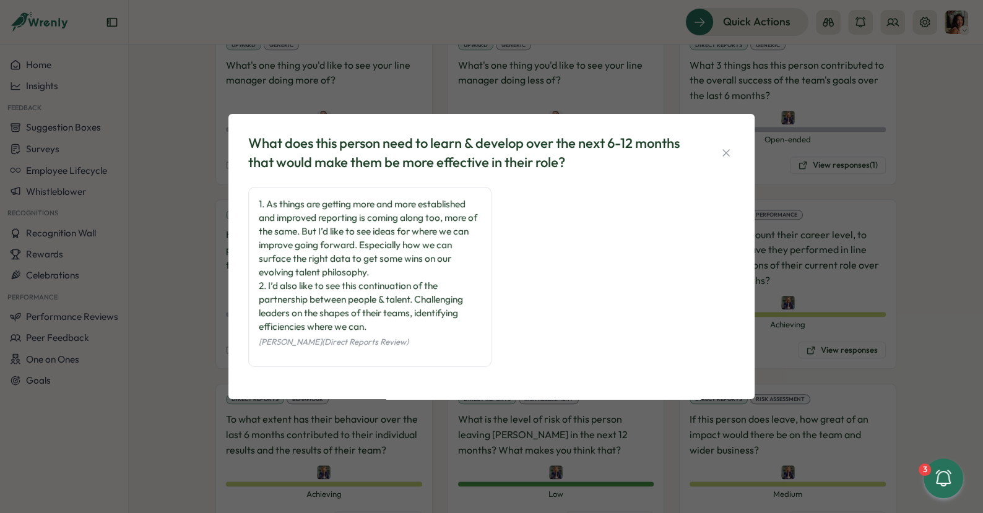
click at [488, 415] on div "What does this person need to learn & develop over the next 6-12 months that wo…" at bounding box center [491, 256] width 983 height 513
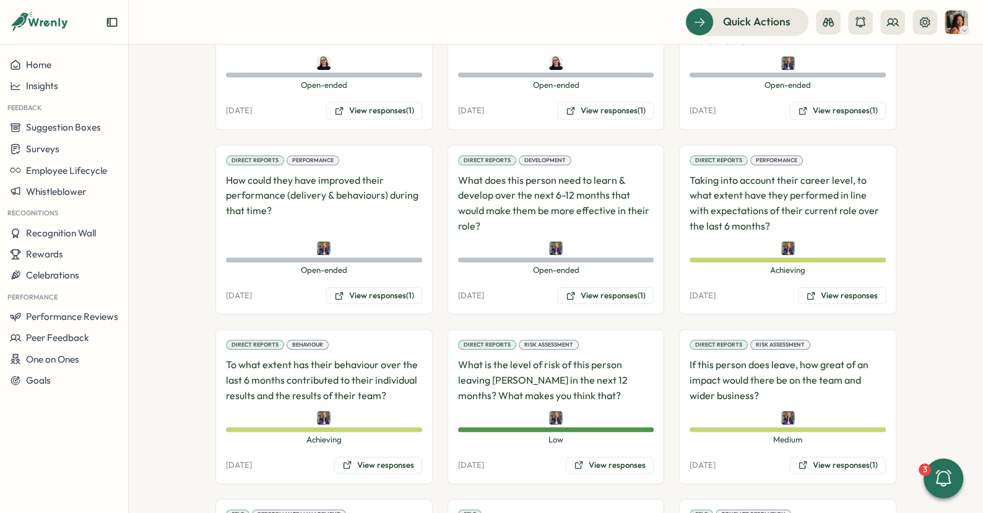
scroll to position [1401, 0]
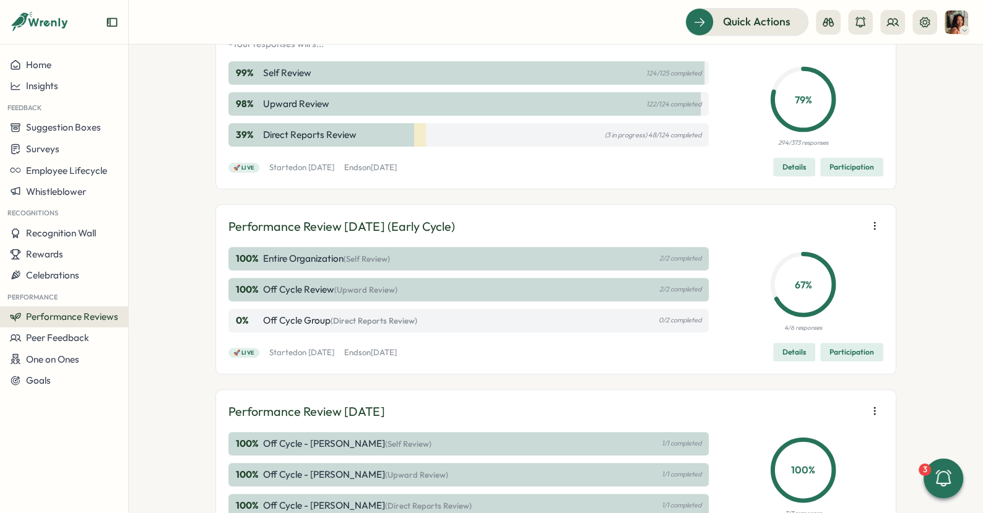
scroll to position [364, 0]
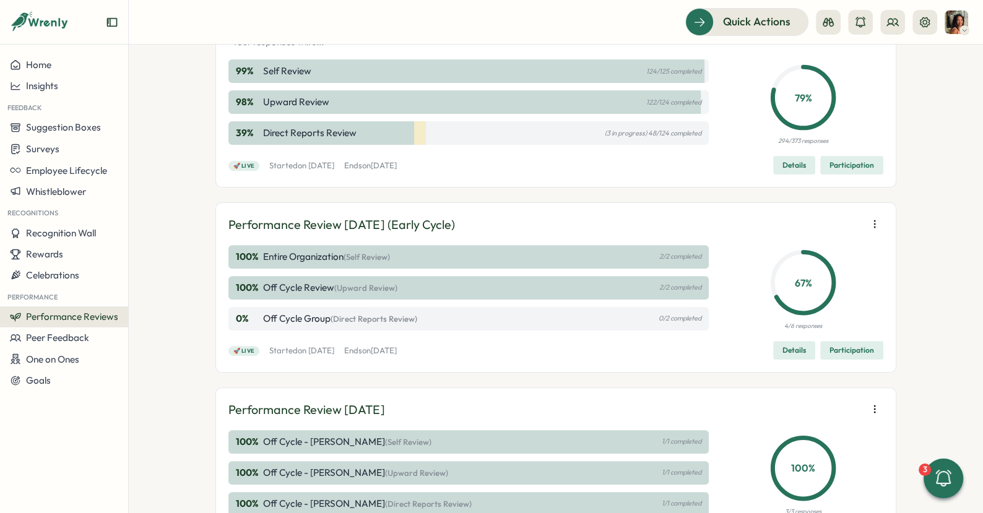
click at [862, 174] on span "Participation" at bounding box center [852, 165] width 45 height 17
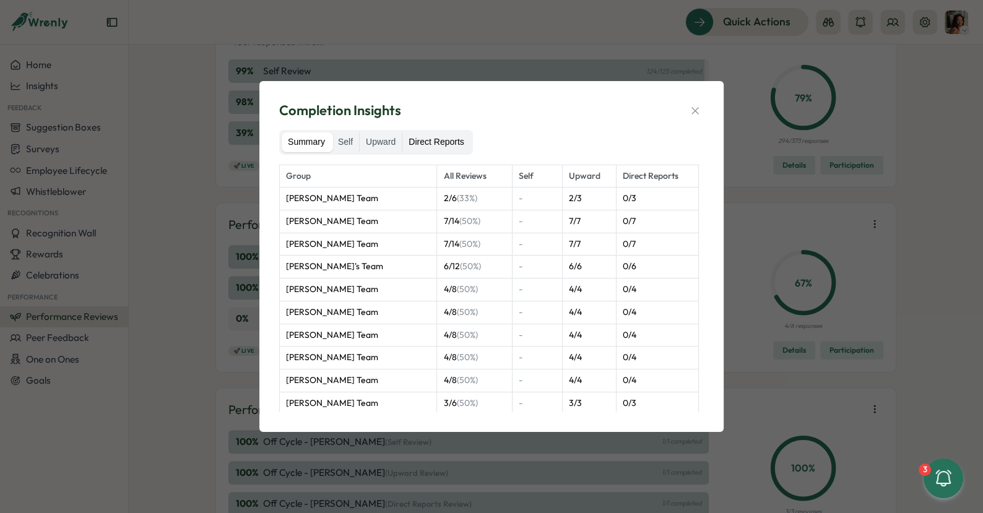
click at [437, 150] on label "Direct Reports" at bounding box center [435, 143] width 67 height 20
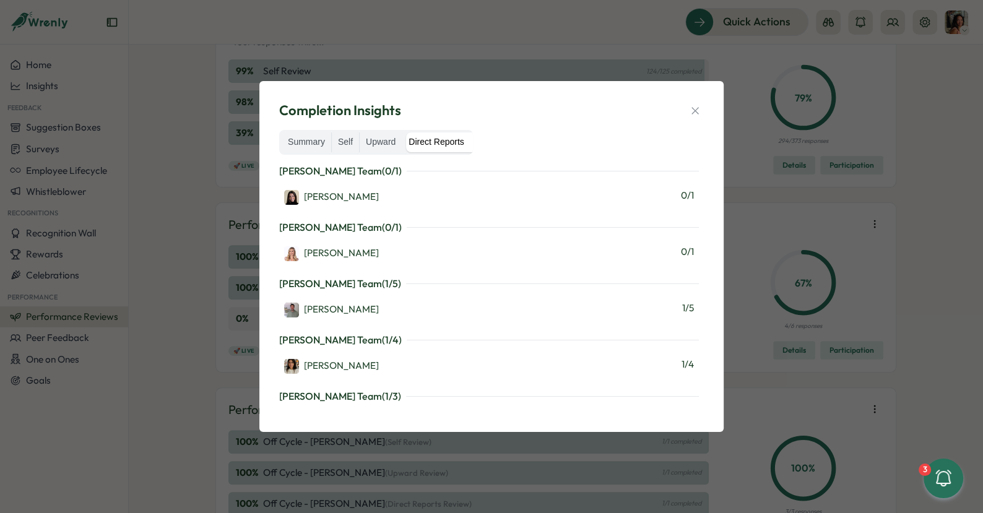
scroll to position [1144, 0]
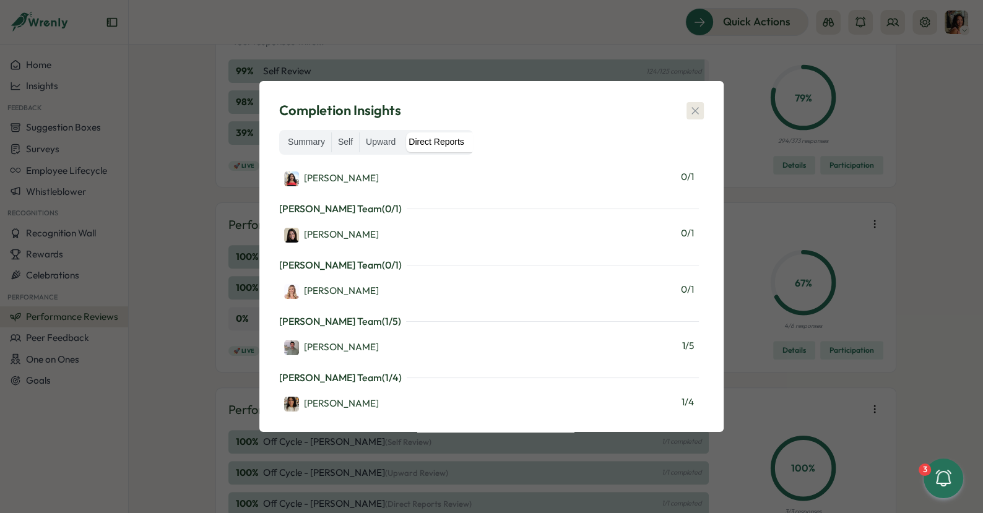
click at [699, 116] on icon "button" at bounding box center [695, 111] width 12 height 12
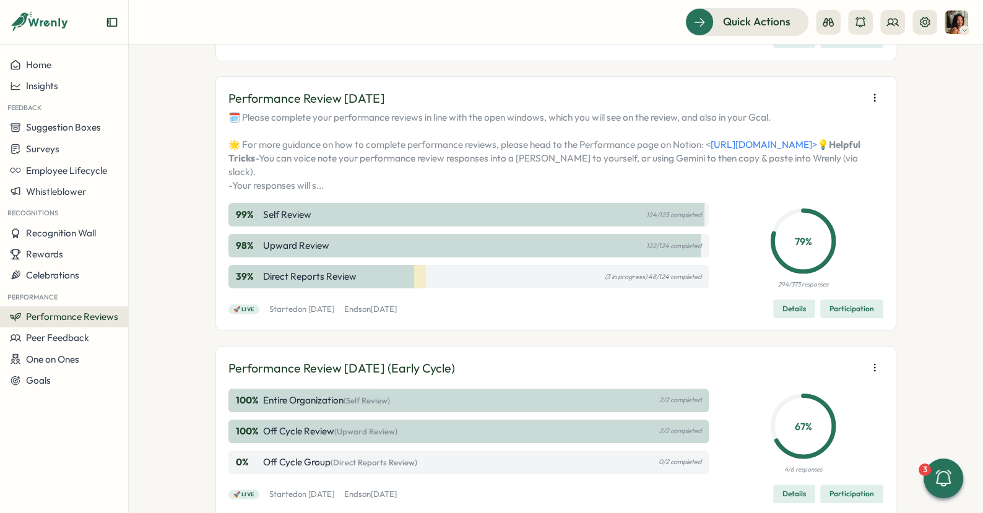
scroll to position [223, 0]
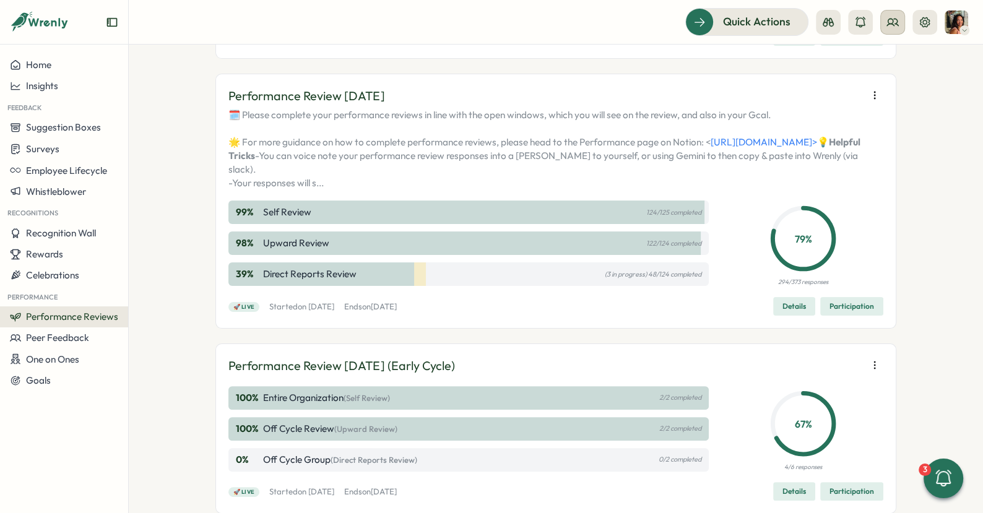
click at [898, 23] on icon at bounding box center [893, 22] width 12 height 12
click at [878, 58] on div "Org Members" at bounding box center [893, 61] width 78 height 14
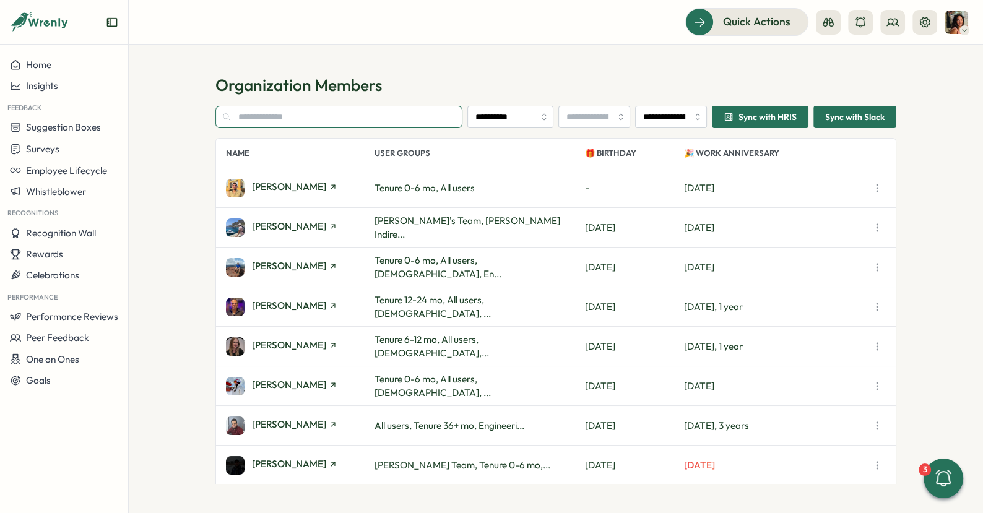
click at [345, 121] on input "text" at bounding box center [338, 117] width 247 height 22
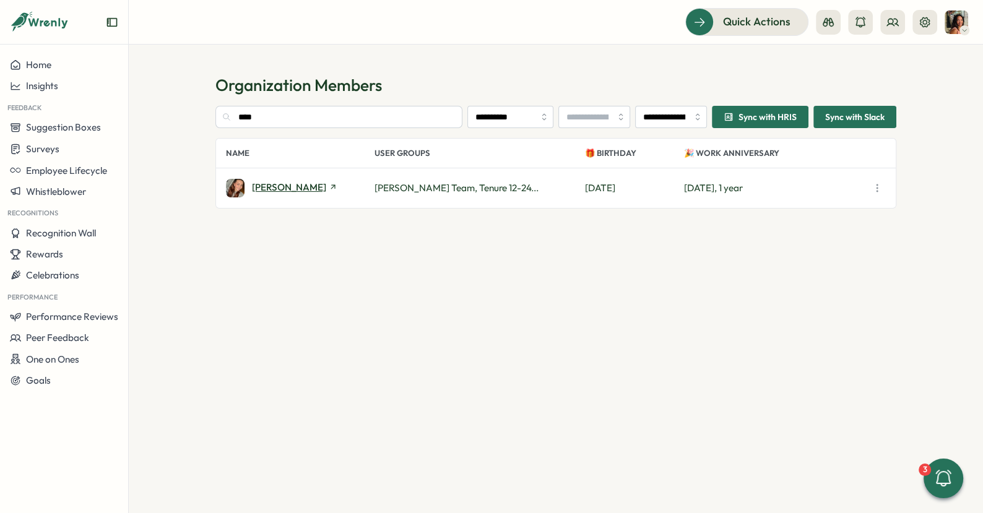
click at [267, 183] on span "[PERSON_NAME]" at bounding box center [289, 187] width 74 height 9
click at [277, 127] on input "****" at bounding box center [338, 117] width 247 height 22
type input "*****"
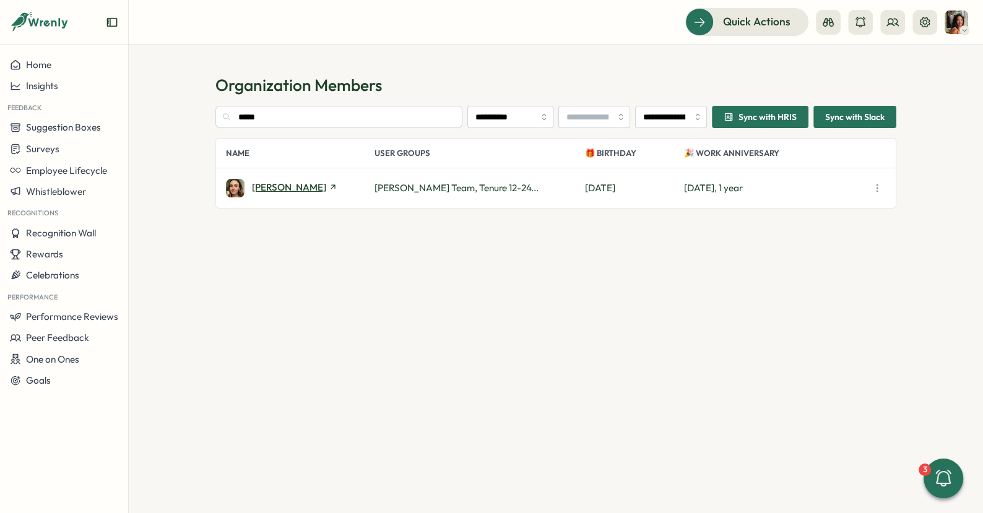
click at [267, 190] on span "[PERSON_NAME]" at bounding box center [289, 187] width 74 height 9
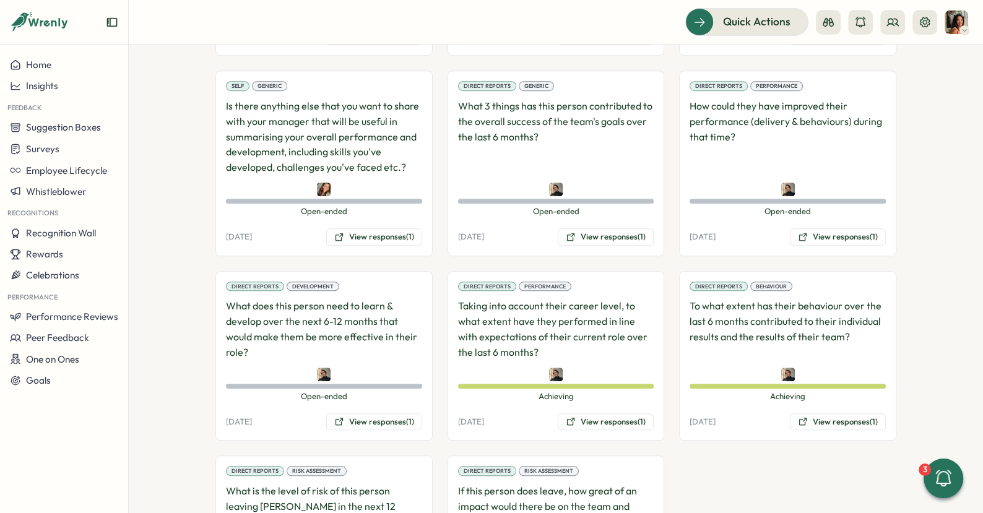
scroll to position [967, 0]
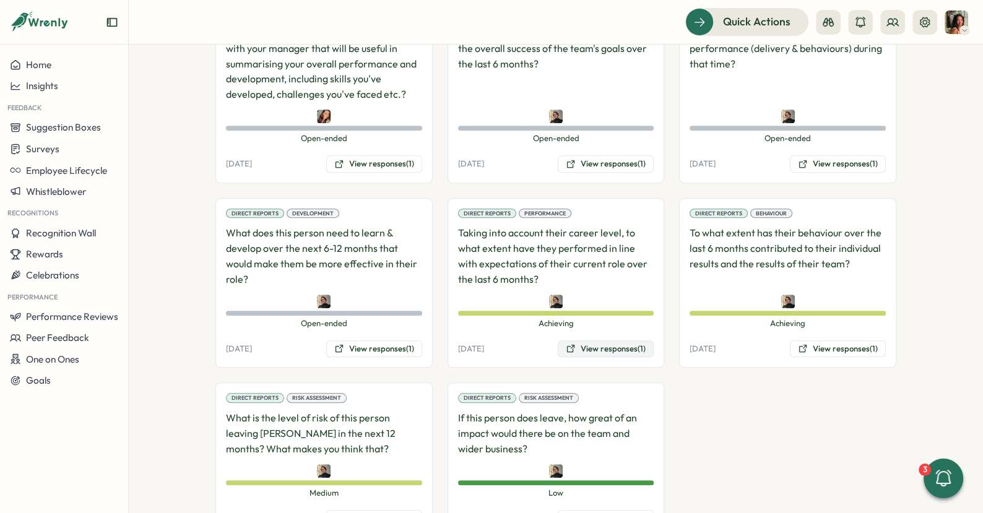
click at [573, 341] on button "View responses (1)" at bounding box center [606, 349] width 96 height 17
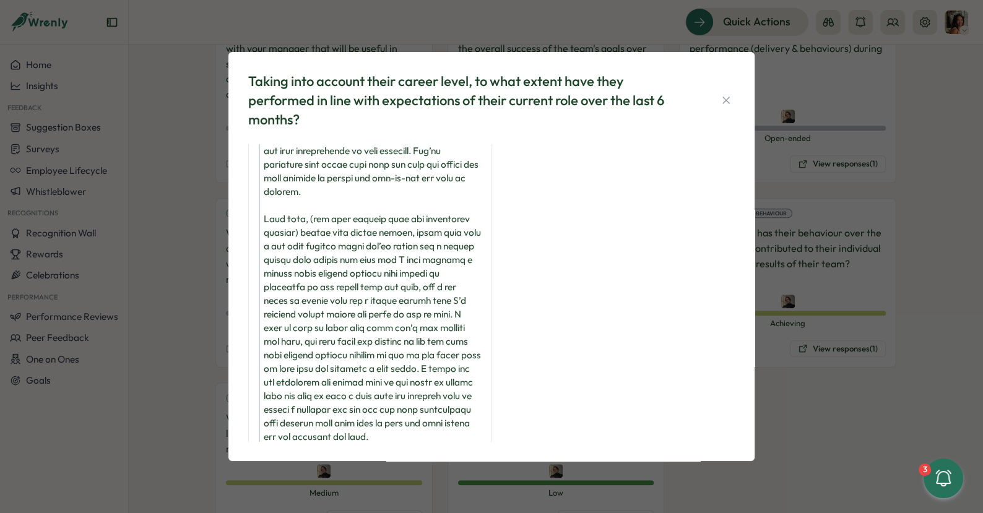
scroll to position [117, 0]
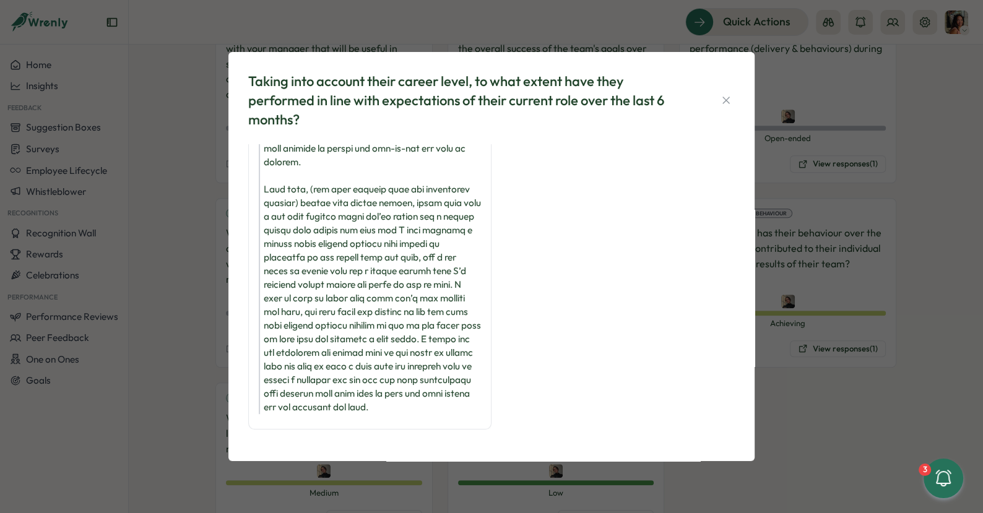
click at [811, 380] on div "Taking into account their career level, to what extent have they performed in l…" at bounding box center [491, 256] width 983 height 513
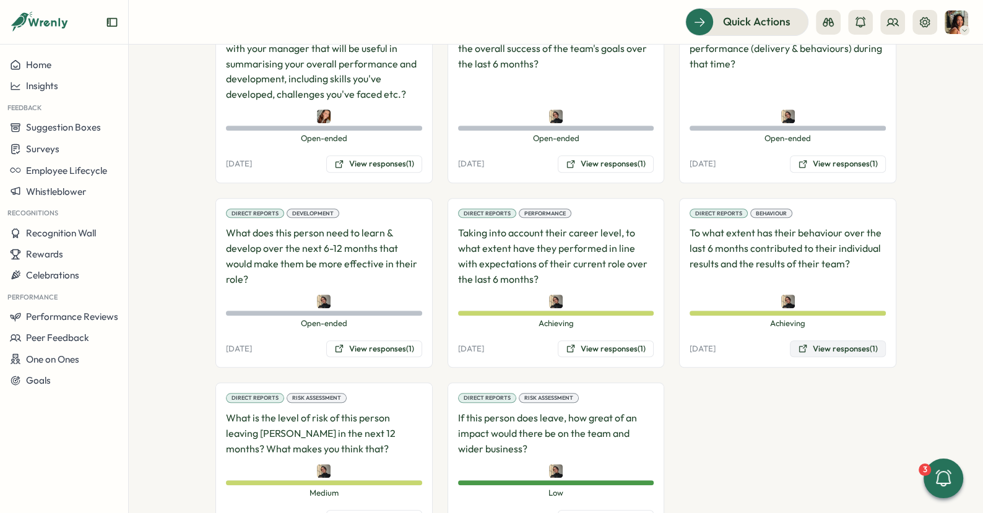
click at [807, 341] on button "View responses (1)" at bounding box center [838, 349] width 96 height 17
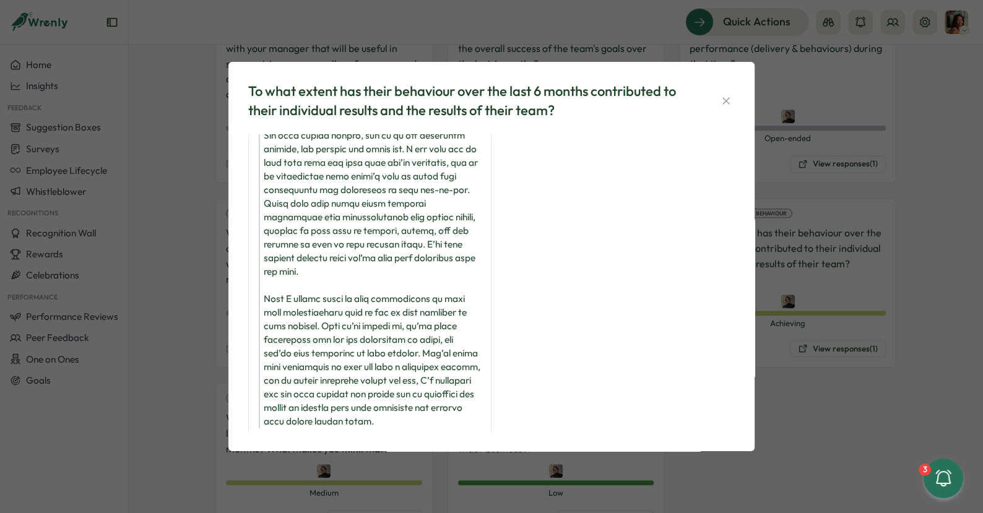
scroll to position [158, 0]
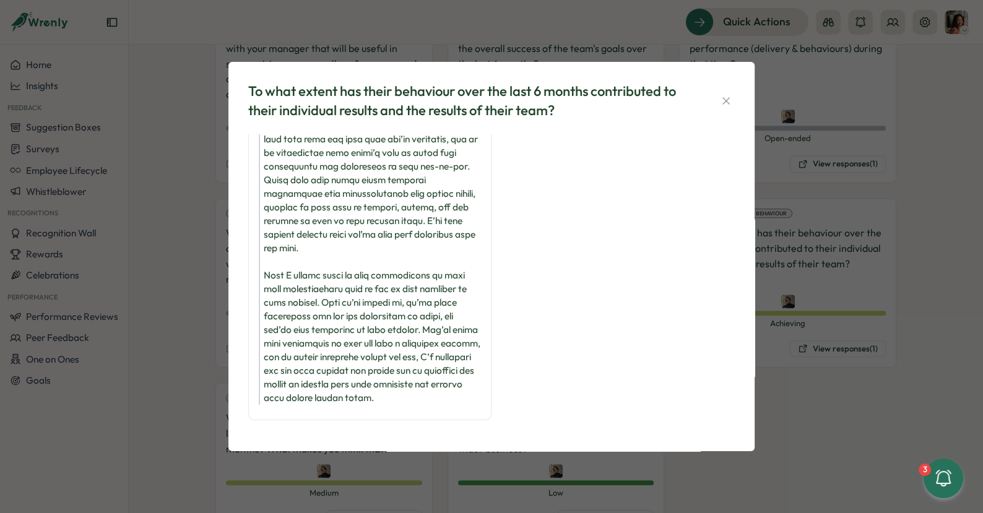
click at [176, 417] on div "To what extent has their behaviour over the last 6 months contributed to their …" at bounding box center [491, 256] width 983 height 513
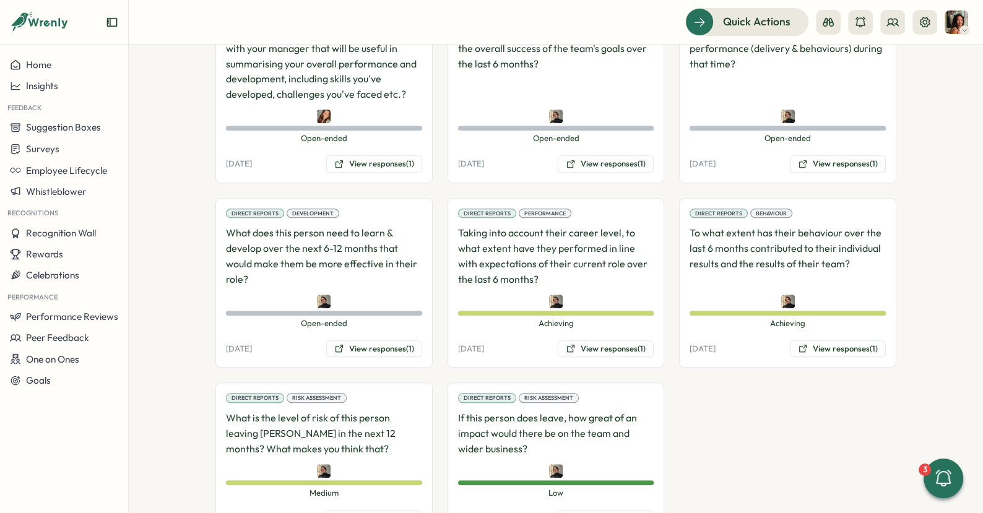
click at [338, 487] on div "Direct Reports Risk Assessment What is the level of risk of this person leaving…" at bounding box center [323, 460] width 217 height 155
click at [342, 510] on button "View responses (1)" at bounding box center [374, 518] width 96 height 17
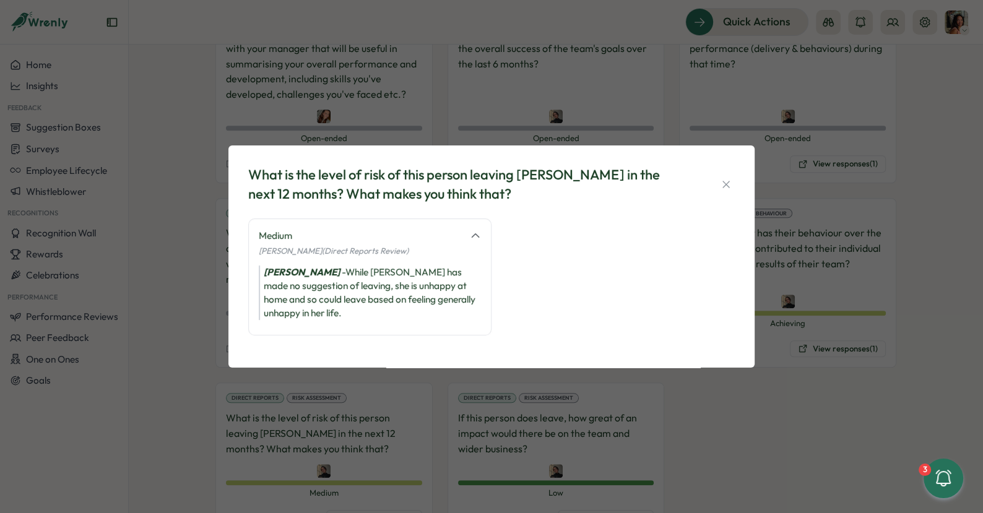
click at [491, 431] on div "What is the level of risk of this person leaving Tillo in the next 12 months? W…" at bounding box center [491, 256] width 983 height 513
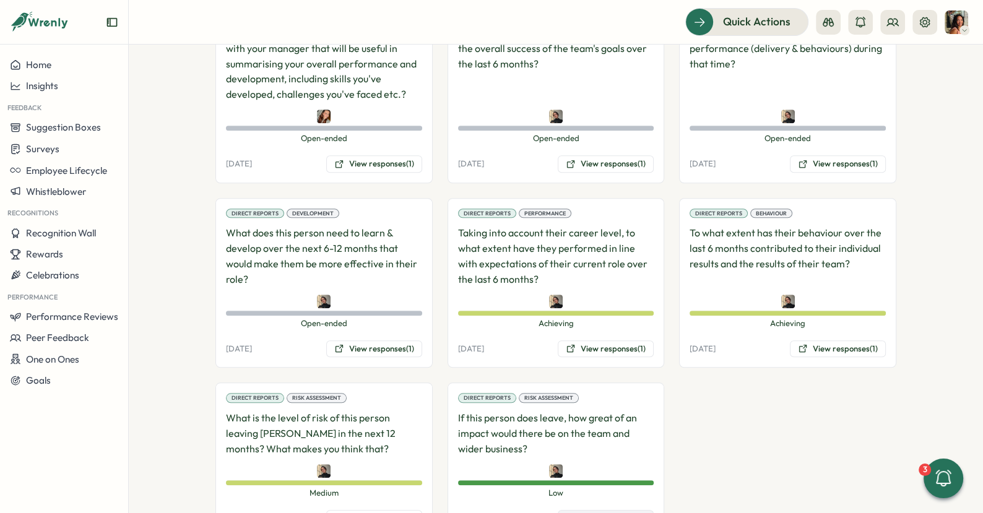
click at [575, 510] on button "View responses (1)" at bounding box center [606, 518] width 96 height 17
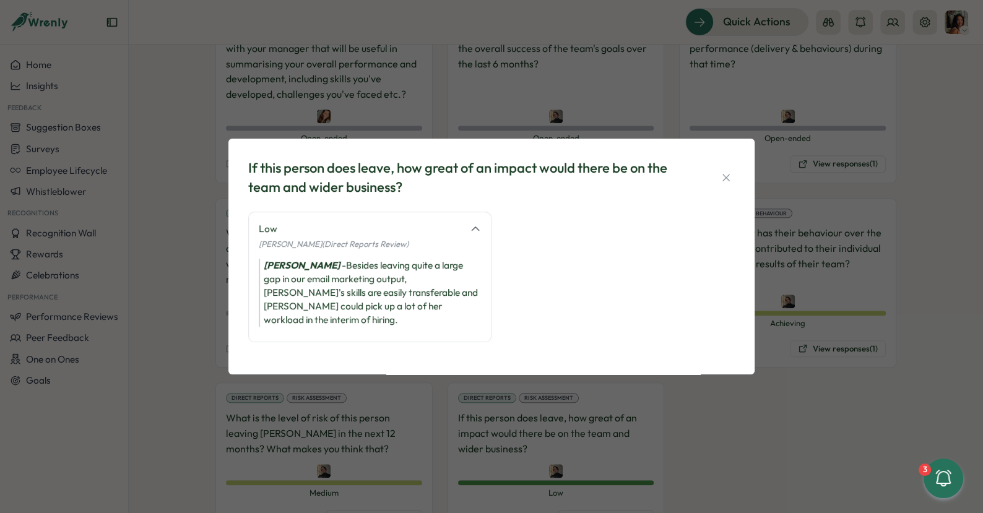
click at [424, 398] on div "If this person does leave, how great of an impact would there be on the team an…" at bounding box center [491, 256] width 983 height 513
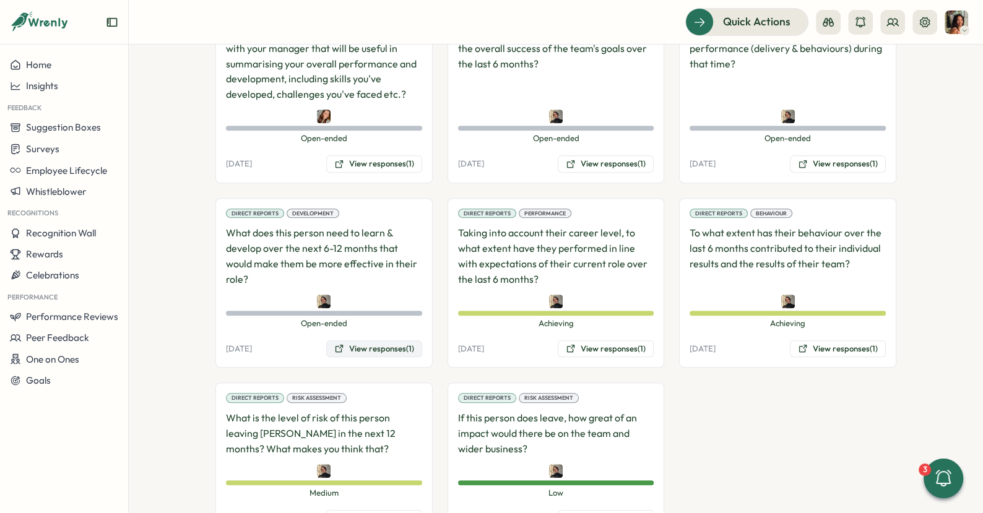
click at [385, 341] on button "View responses (1)" at bounding box center [374, 349] width 96 height 17
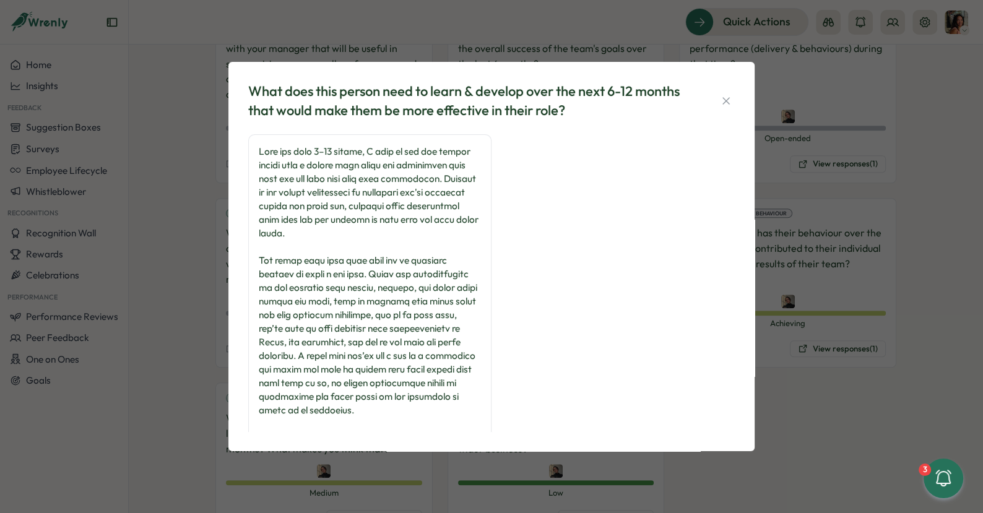
click at [190, 366] on div "What does this person need to learn & develop over the next 6-12 months that wo…" at bounding box center [491, 256] width 983 height 513
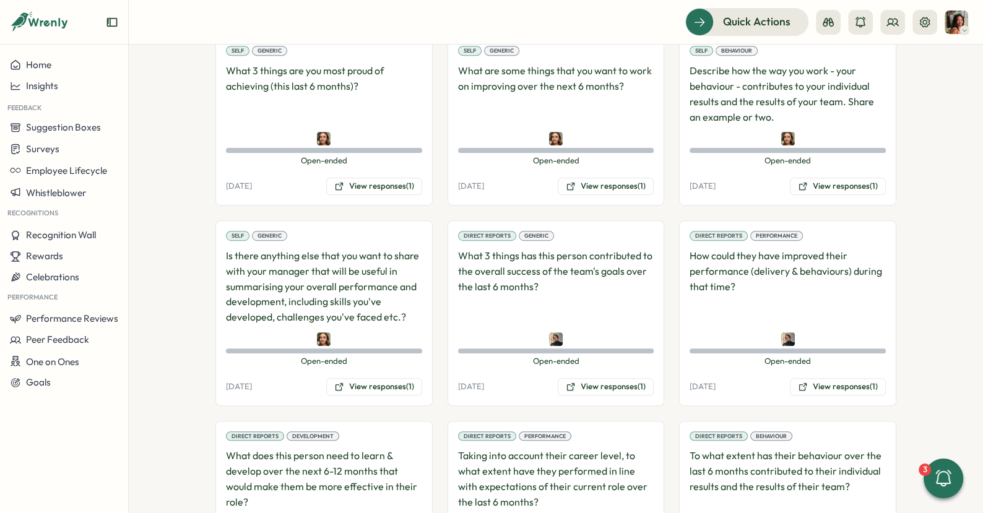
scroll to position [997, 0]
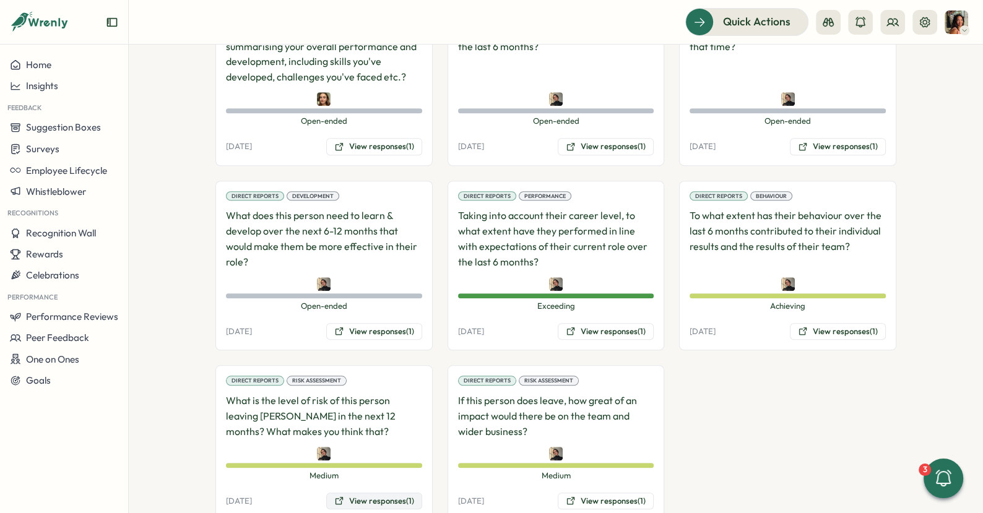
click at [383, 493] on button "View responses (1)" at bounding box center [374, 501] width 96 height 17
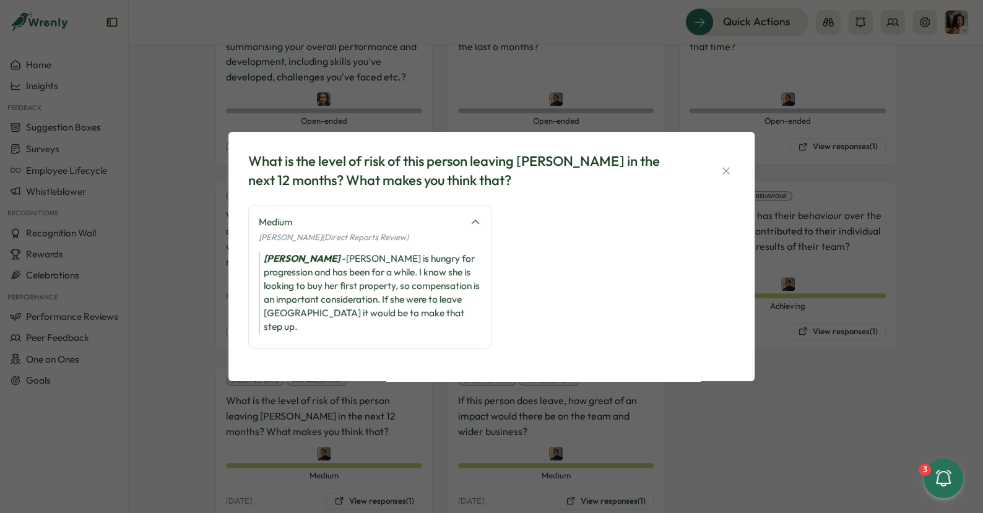
click at [508, 477] on div "What is the level of risk of this person leaving [PERSON_NAME] in the next 12 m…" at bounding box center [491, 256] width 983 height 513
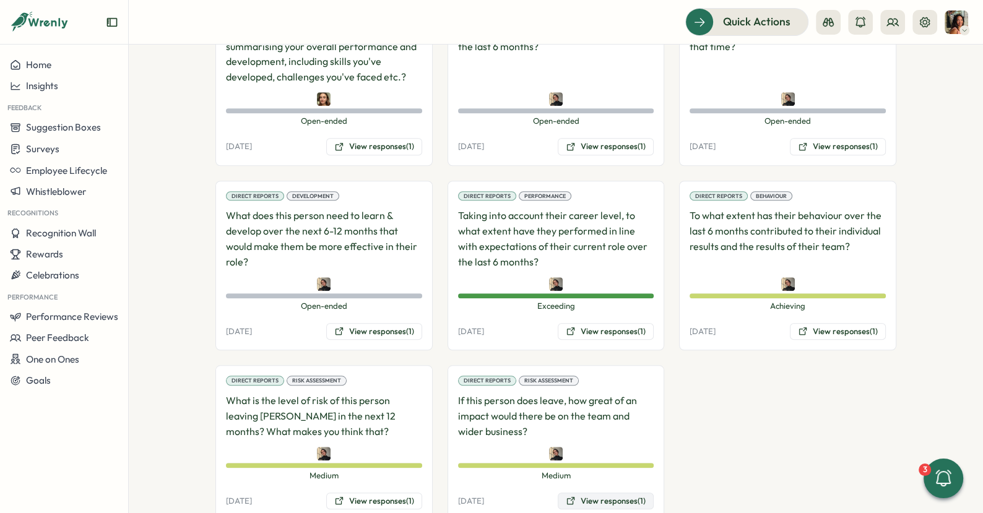
click at [628, 493] on button "View responses (1)" at bounding box center [606, 501] width 96 height 17
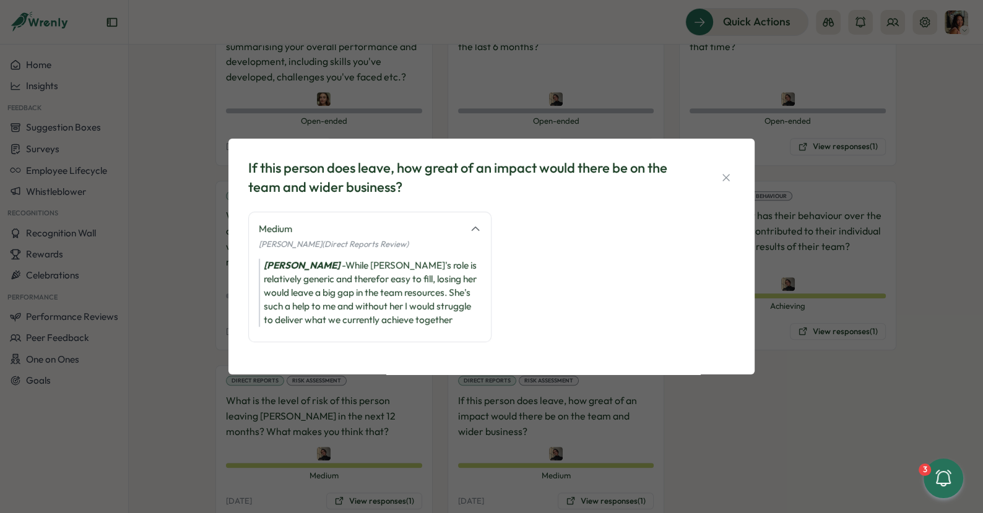
click at [663, 424] on div "If this person does leave, how great of an impact would there be on the team an…" at bounding box center [491, 256] width 983 height 513
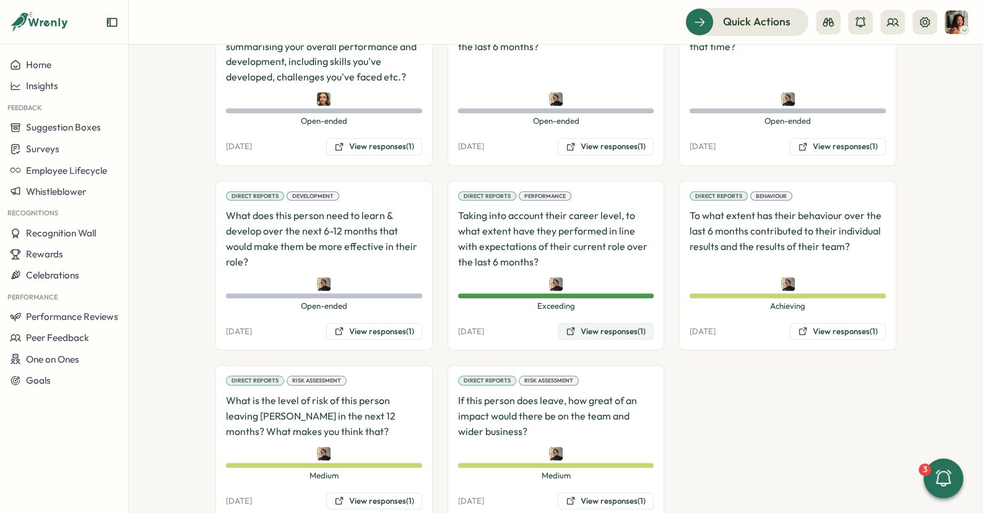
click at [604, 323] on button "View responses (1)" at bounding box center [606, 331] width 96 height 17
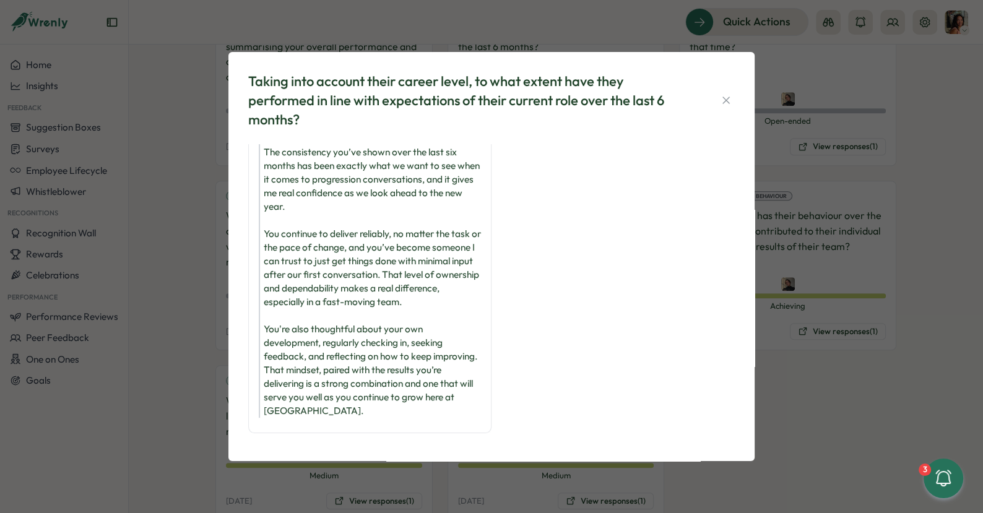
scroll to position [76, 0]
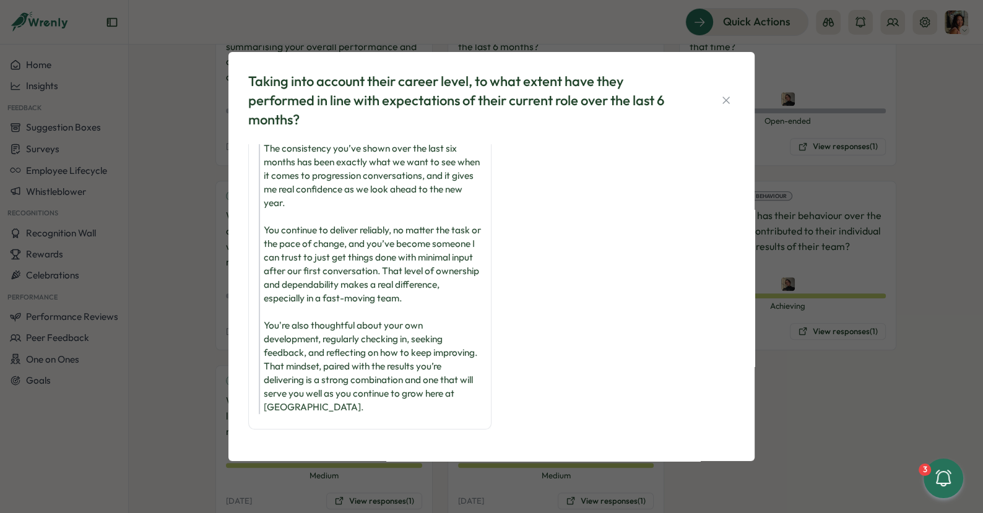
click at [779, 373] on div "Taking into account their career level, to what extent have they performed in l…" at bounding box center [491, 256] width 983 height 513
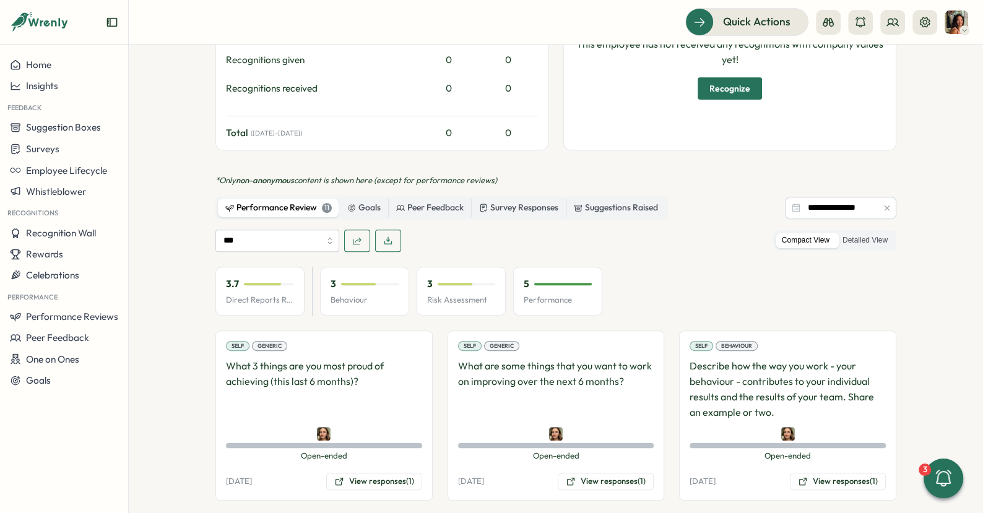
scroll to position [392, 0]
